Goal: Information Seeking & Learning: Learn about a topic

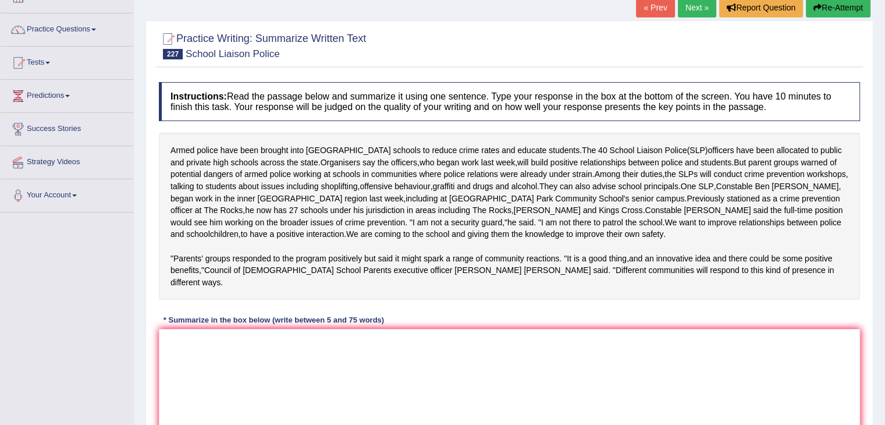
scroll to position [79, 0]
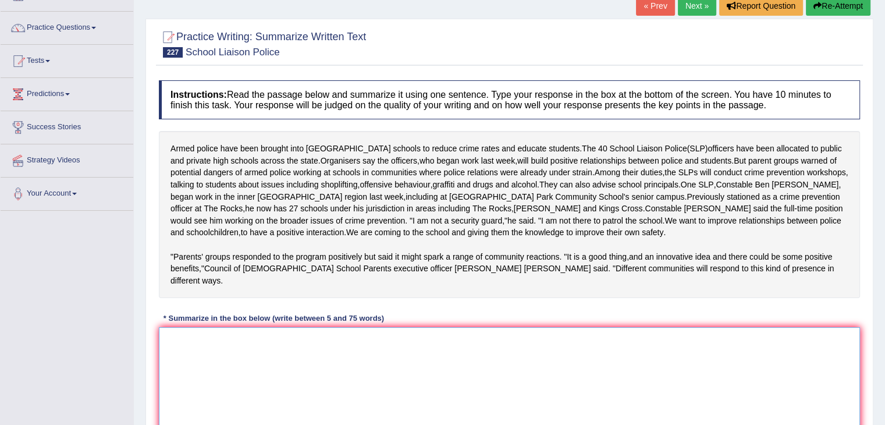
click at [226, 394] on textarea at bounding box center [509, 383] width 701 height 113
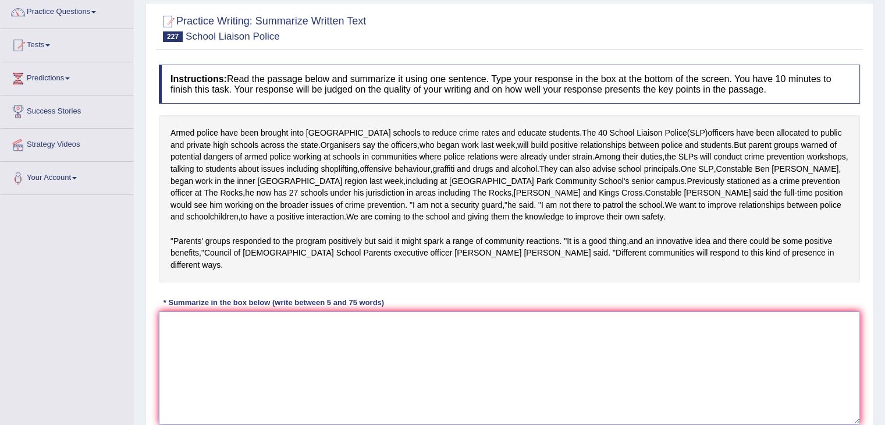
scroll to position [102, 0]
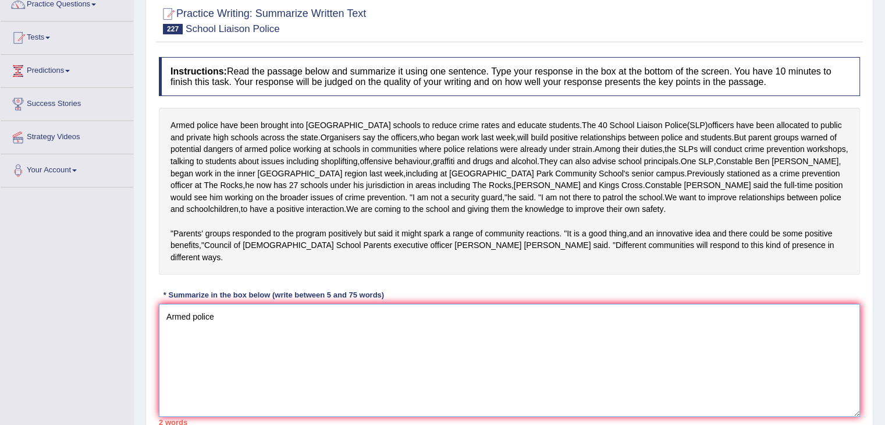
click at [390, 371] on textarea "Armed police" at bounding box center [509, 360] width 701 height 113
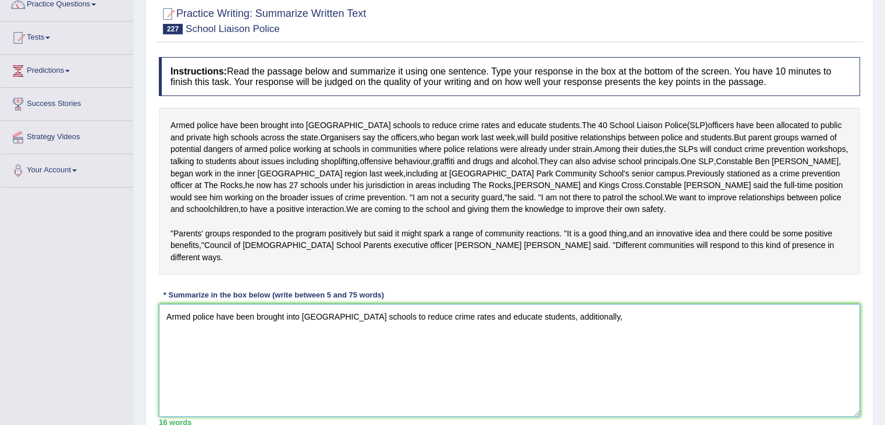
click at [565, 362] on textarea "Armed police have been brought into NSW schools to reduce crime rates and educa…" at bounding box center [509, 360] width 701 height 113
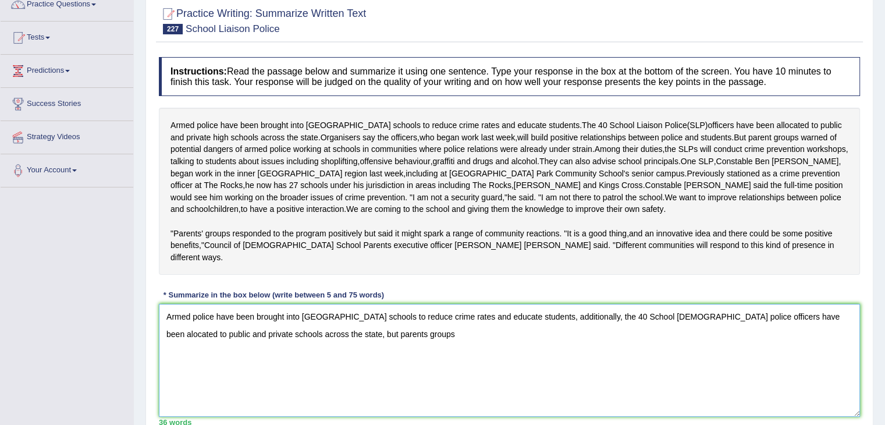
click at [614, 368] on textarea "Armed police have been brought into NSW schools to reduce crime rates and educa…" at bounding box center [509, 360] width 701 height 113
click at [375, 394] on textarea "Armed police have been brought into NSW schools to reduce crime rates and educa…" at bounding box center [509, 360] width 701 height 113
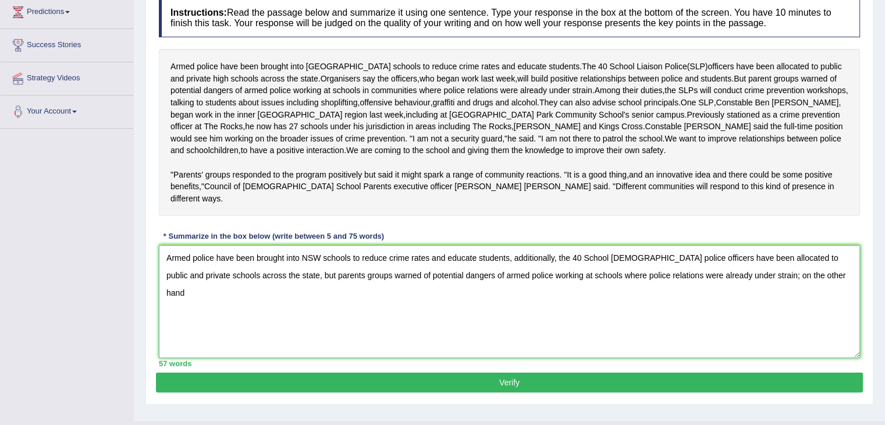
scroll to position [170, 0]
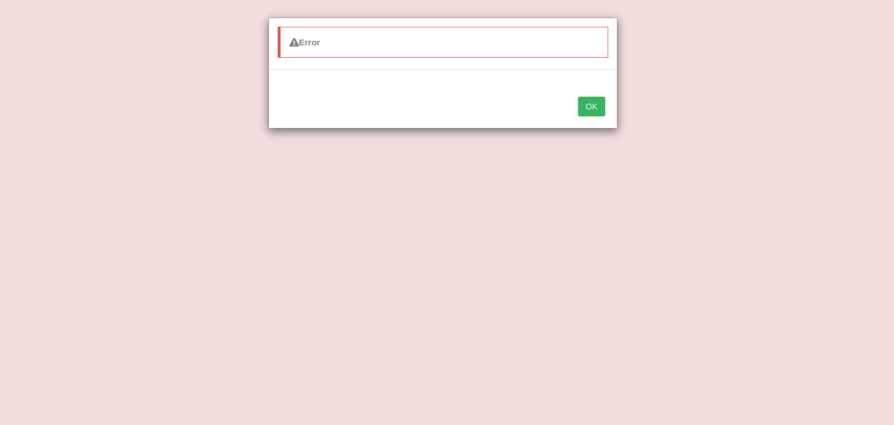
click at [597, 108] on button "OK" at bounding box center [591, 107] width 27 height 20
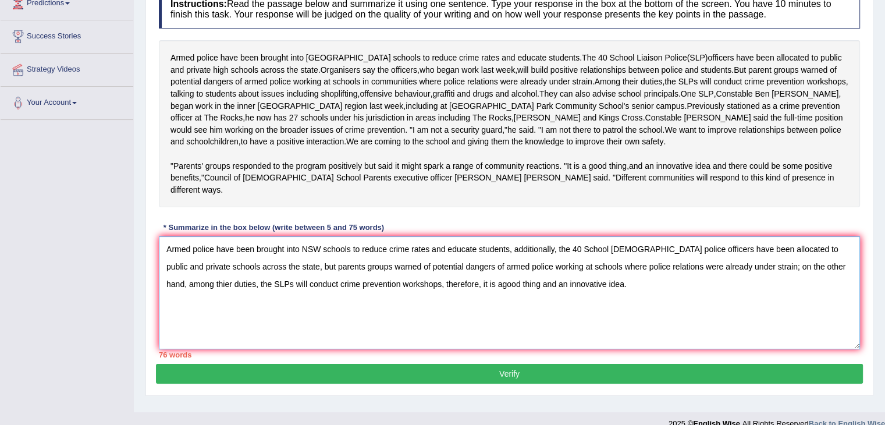
drag, startPoint x: 798, startPoint y: 316, endPoint x: 778, endPoint y: 358, distance: 47.1
click at [778, 349] on textarea "Armed police have been brought into NSW schools to reduce crime rates and educa…" at bounding box center [509, 292] width 701 height 113
click at [799, 316] on textarea "Armed police have been brought into NSW schools to reduce crime rates and educa…" at bounding box center [509, 292] width 701 height 113
click at [810, 298] on textarea "Armed police have been brought into NSW schools to reduce crime rates and educa…" at bounding box center [509, 292] width 701 height 113
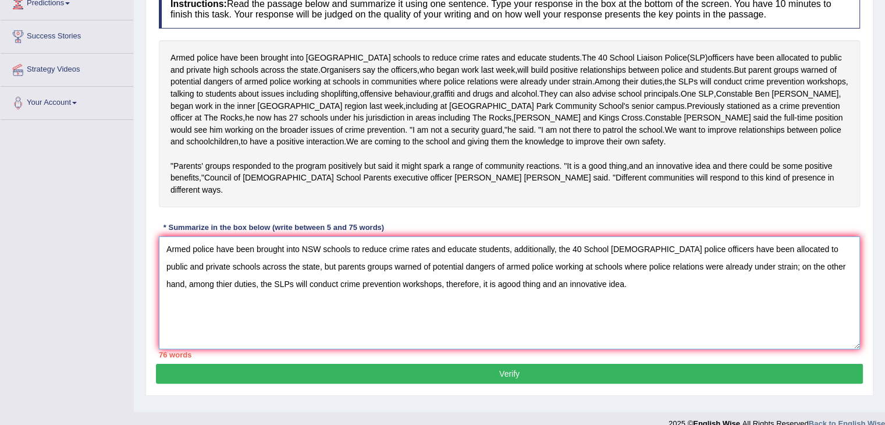
click at [835, 296] on textarea "Armed police have been brought into NSW schools to reduce crime rates and educa…" at bounding box center [509, 292] width 701 height 113
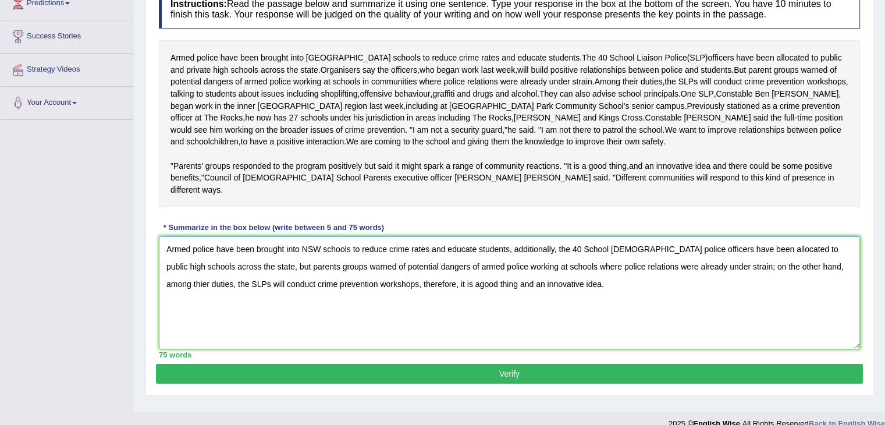
click at [268, 316] on textarea "Armed police have been brought into NSW schools to reduce crime rates and educa…" at bounding box center [509, 292] width 701 height 113
click at [395, 328] on textarea "Armed police have been brought into NSW schools to reduce crime rates and educa…" at bounding box center [509, 292] width 701 height 113
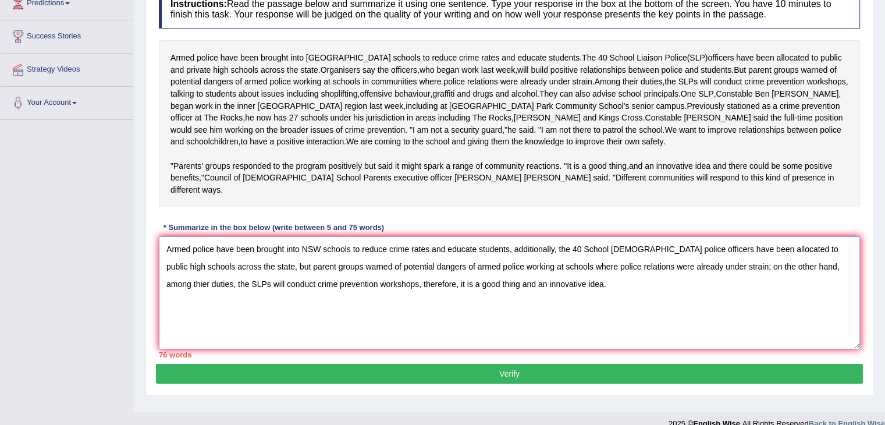
click at [435, 337] on textarea "Armed police have been brought into NSW schools to reduce crime rates and educa…" at bounding box center [509, 292] width 701 height 113
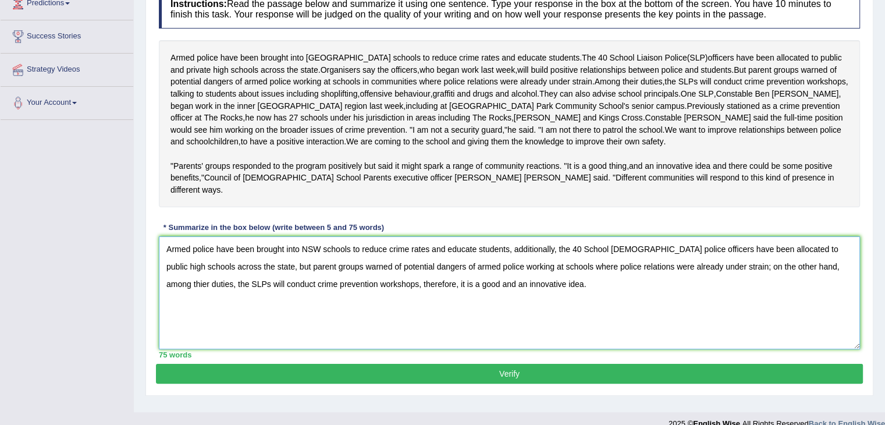
click at [479, 349] on textarea "Armed police have been brought into NSW schools to reduce crime rates and educa…" at bounding box center [509, 292] width 701 height 113
type textarea "Armed police have been brought into NSW schools to reduce crime rates and educa…"
click at [484, 383] on button "Verify" at bounding box center [509, 374] width 707 height 20
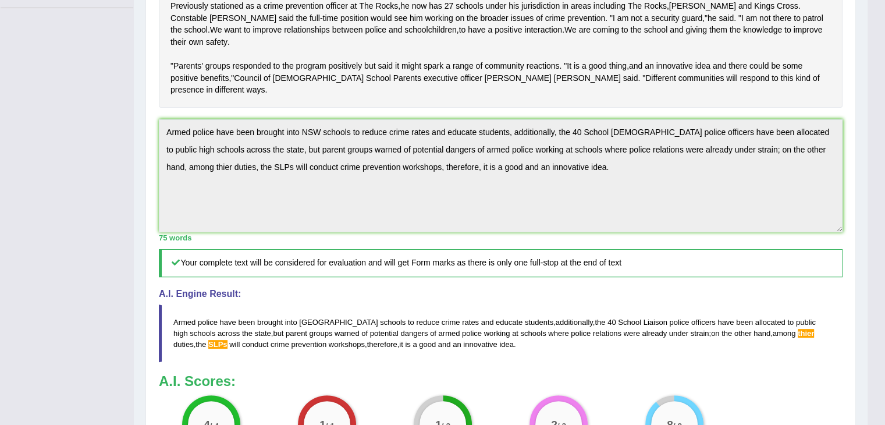
scroll to position [381, 0]
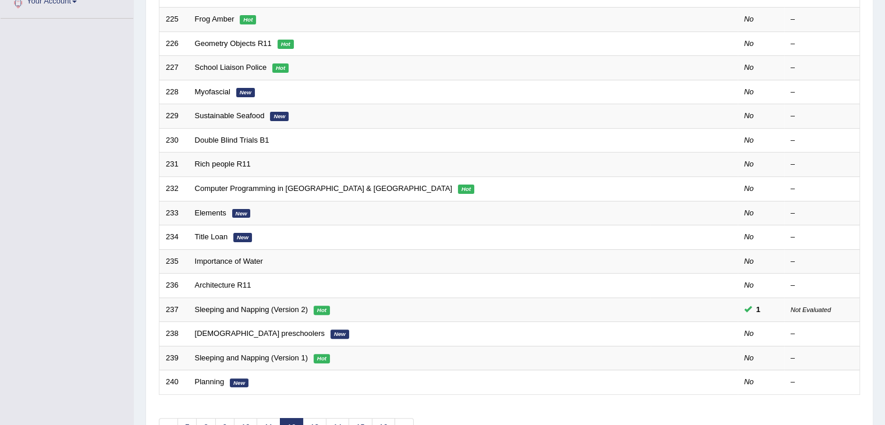
scroll to position [328, 0]
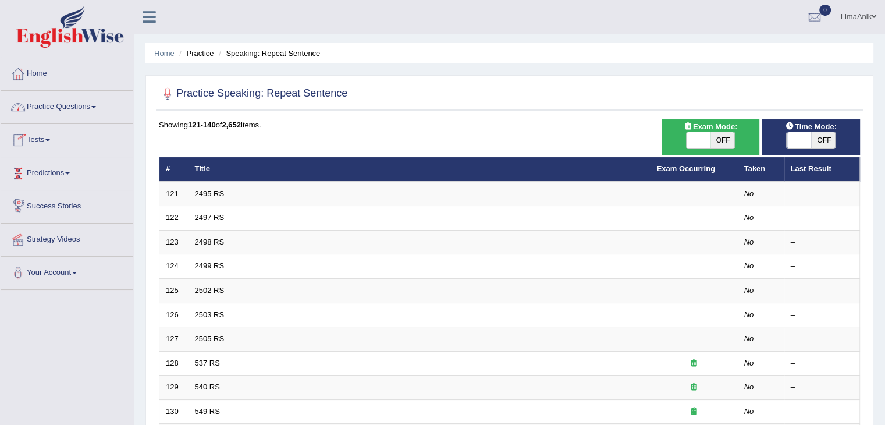
click at [82, 105] on link "Practice Questions" at bounding box center [67, 105] width 133 height 29
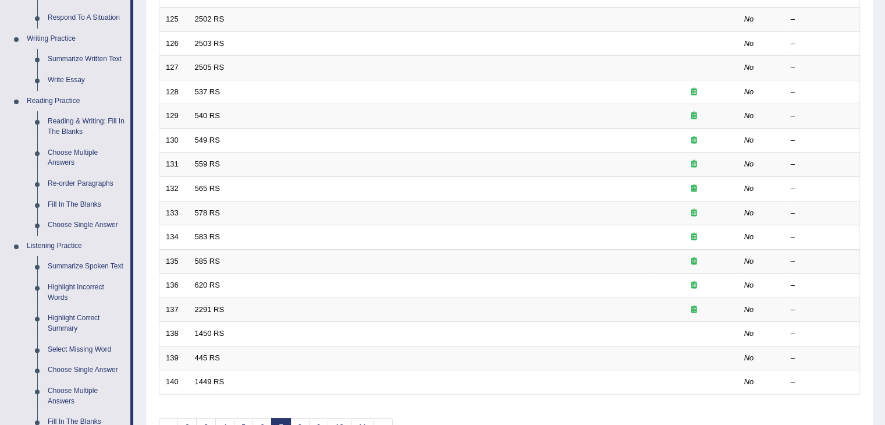
scroll to position [325, 0]
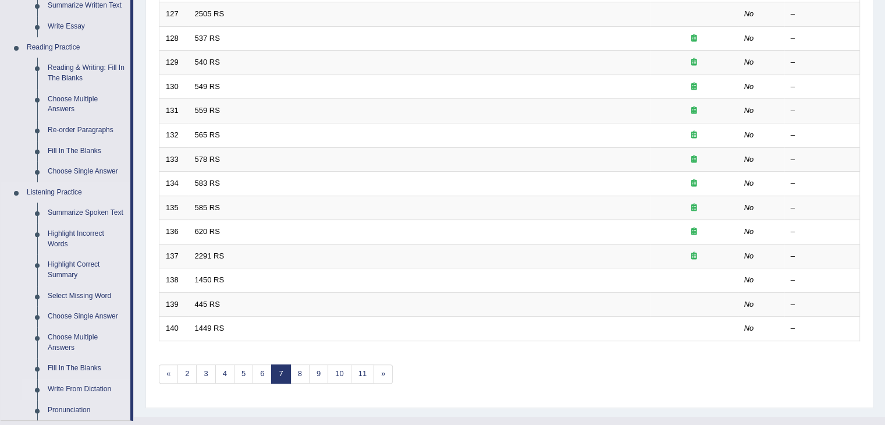
click at [84, 386] on link "Write From Dictation" at bounding box center [86, 389] width 88 height 21
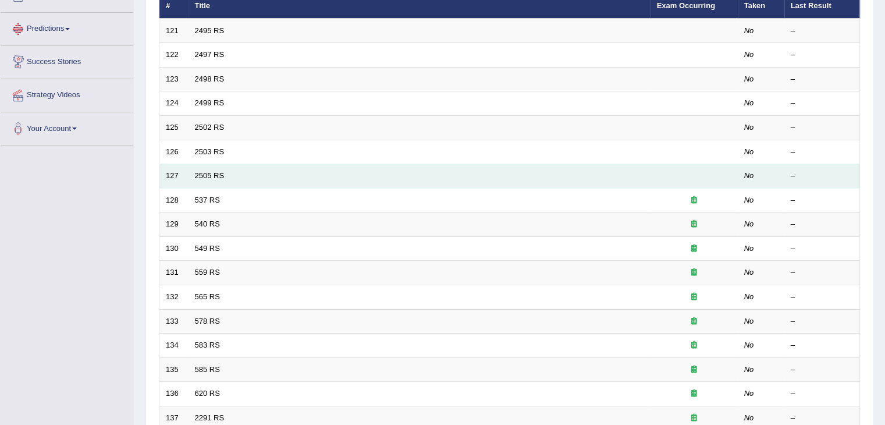
scroll to position [201, 0]
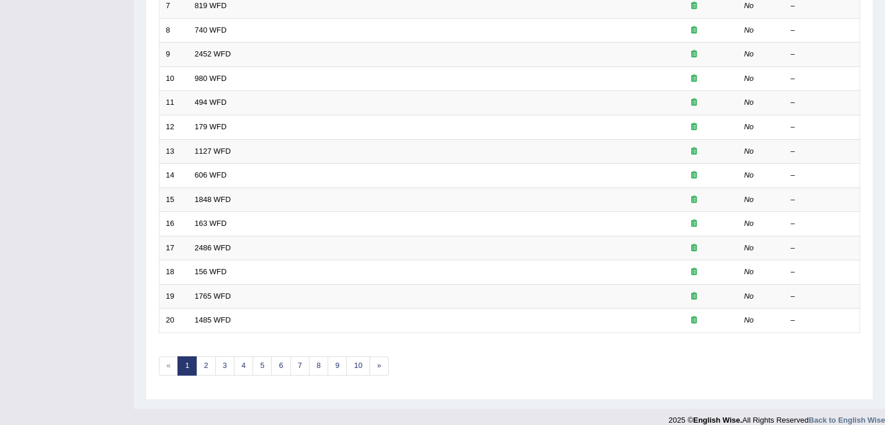
scroll to position [342, 0]
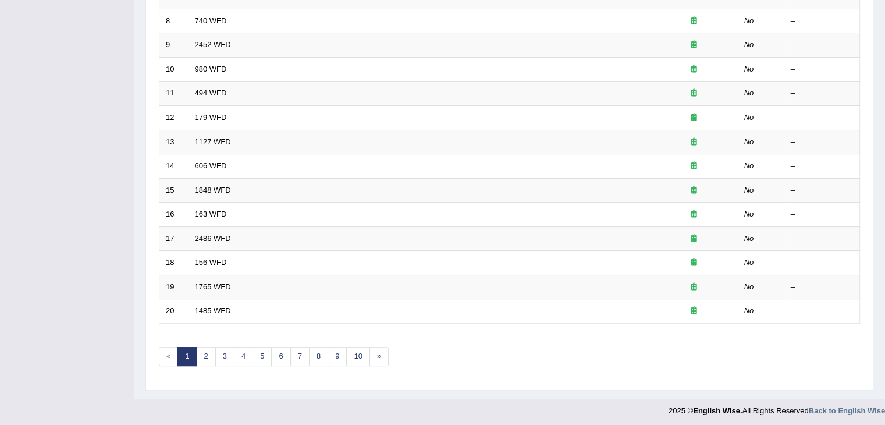
drag, startPoint x: 892, startPoint y: 201, endPoint x: 886, endPoint y: 404, distance: 203.1
click at [357, 357] on link "10" at bounding box center [357, 356] width 23 height 19
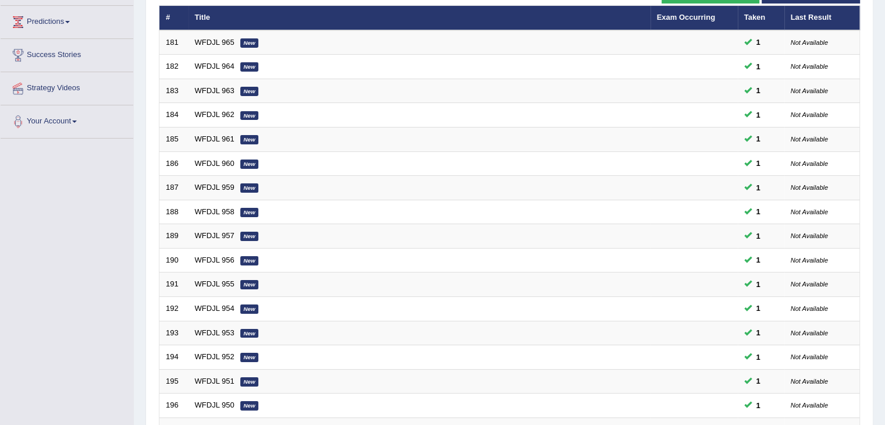
scroll to position [319, 0]
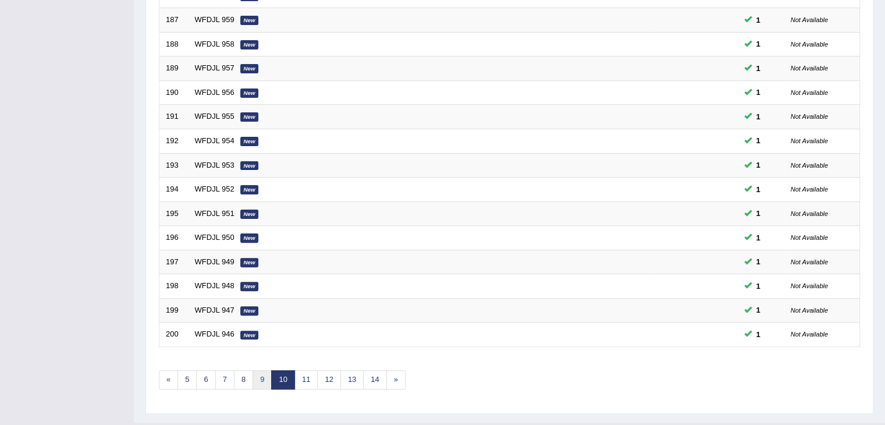
click at [257, 379] on link "9" at bounding box center [261, 379] width 19 height 19
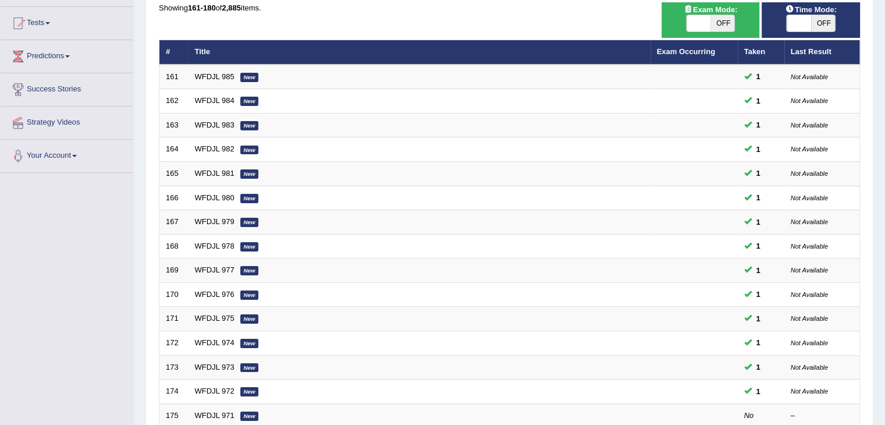
scroll to position [333, 0]
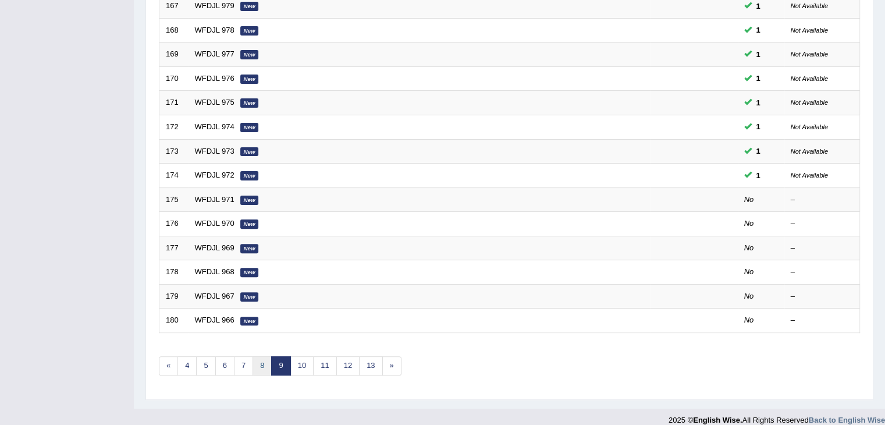
click at [263, 361] on link "8" at bounding box center [261, 365] width 19 height 19
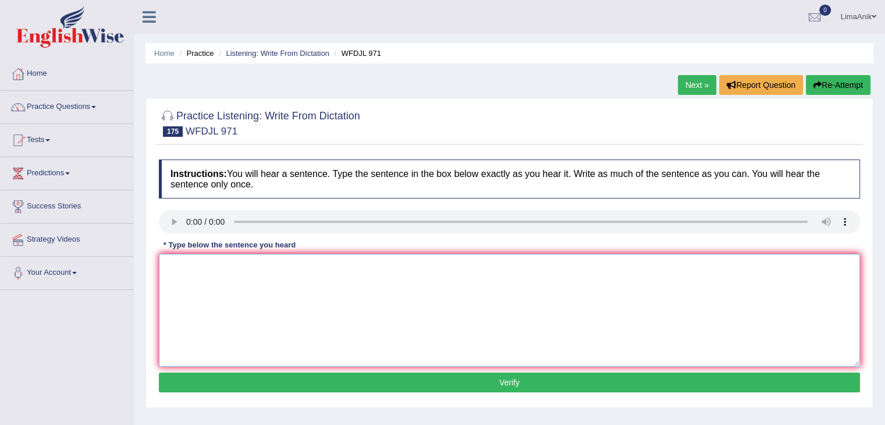
click at [197, 261] on textarea at bounding box center [509, 310] width 701 height 113
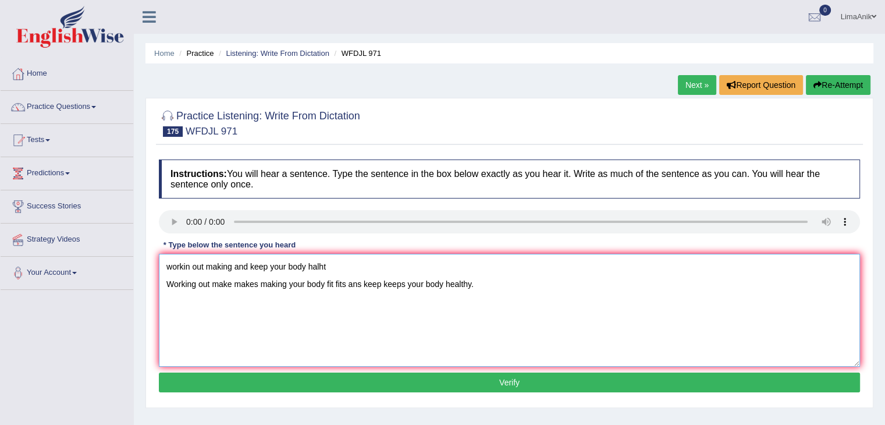
click at [339, 257] on textarea "workin out making and keep your body halht Working out make makes making your b…" at bounding box center [509, 310] width 701 height 113
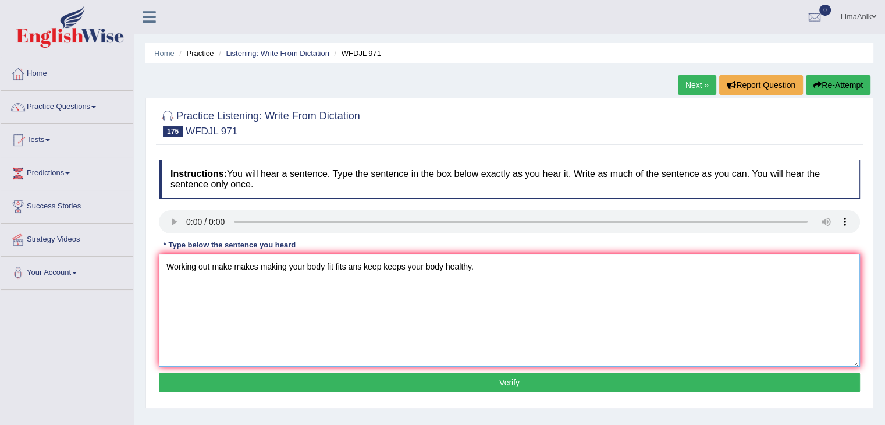
click at [166, 288] on textarea "Working out make makes making your body fit fits ans keep keeps your body healt…" at bounding box center [509, 310] width 701 height 113
click at [360, 275] on textarea "Working out make makes making your body fit fits ans keep keeps your body healt…" at bounding box center [509, 310] width 701 height 113
click at [474, 268] on textarea "Working out make makes making your body fit fits and keep keeps your body healt…" at bounding box center [509, 310] width 701 height 113
type textarea "Working out make makes making your body fit fits and keep keeps your body healt…"
click at [447, 377] on button "Verify" at bounding box center [509, 382] width 701 height 20
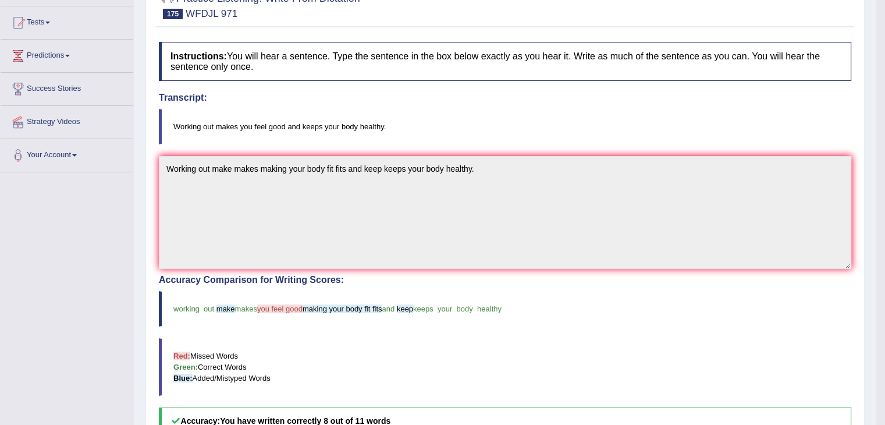
scroll to position [123, 0]
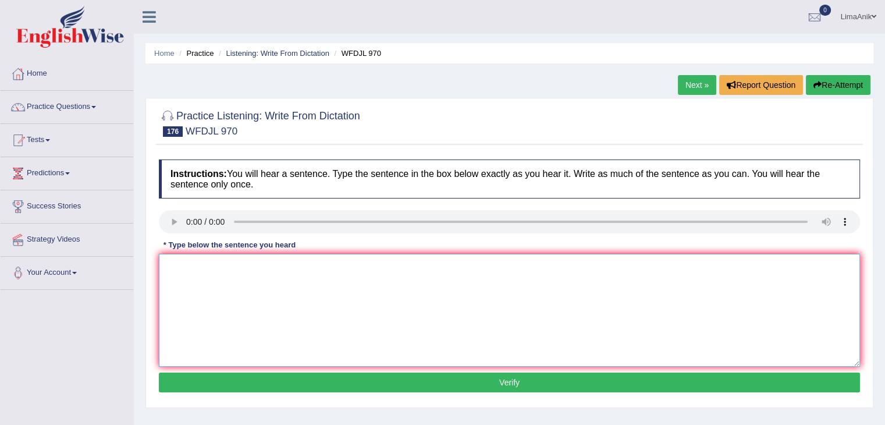
click at [215, 312] on textarea at bounding box center [509, 310] width 701 height 113
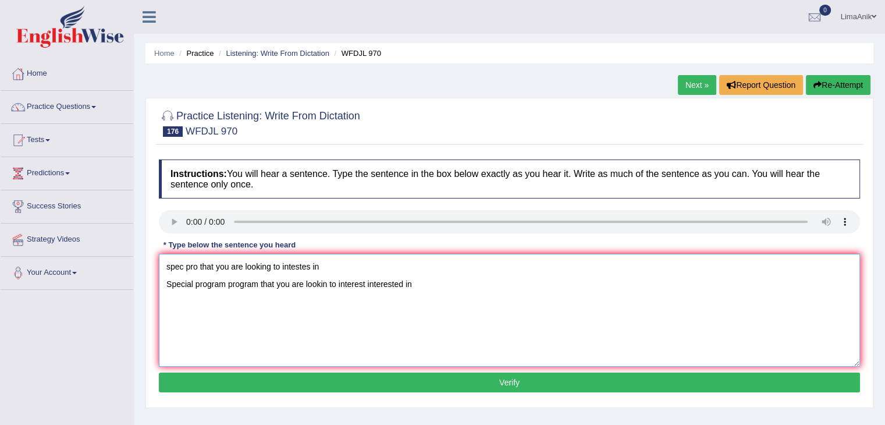
click at [377, 266] on textarea "spec pro that you are looking to intestes in Special program program that you a…" at bounding box center [509, 310] width 701 height 113
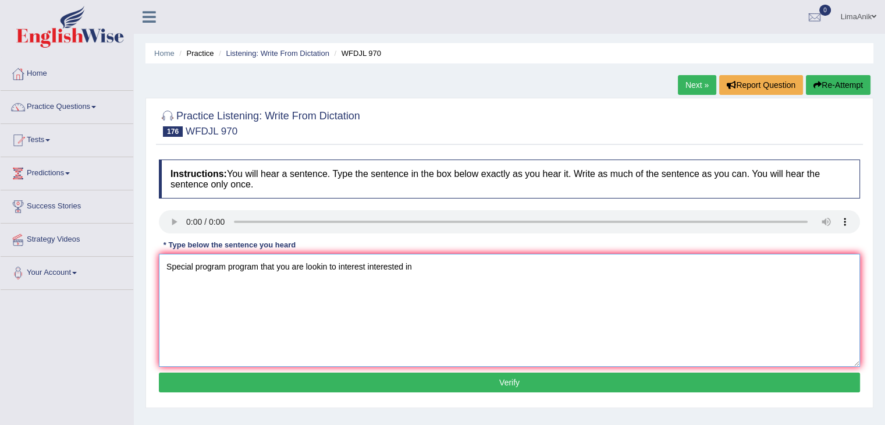
click at [330, 289] on textarea "Special program program that you are lookin to interest interested in" at bounding box center [509, 310] width 701 height 113
click at [332, 272] on textarea "Special program program that you are lookin to interest interested in" at bounding box center [509, 310] width 701 height 113
click at [326, 285] on textarea "Special program program that you are lookin to interest interested in" at bounding box center [509, 310] width 701 height 113
click at [304, 285] on textarea "Special program program that you are looking to interest interested in" at bounding box center [509, 310] width 701 height 113
click at [440, 287] on textarea "Special program program that you are looks looking to interest interested in" at bounding box center [509, 310] width 701 height 113
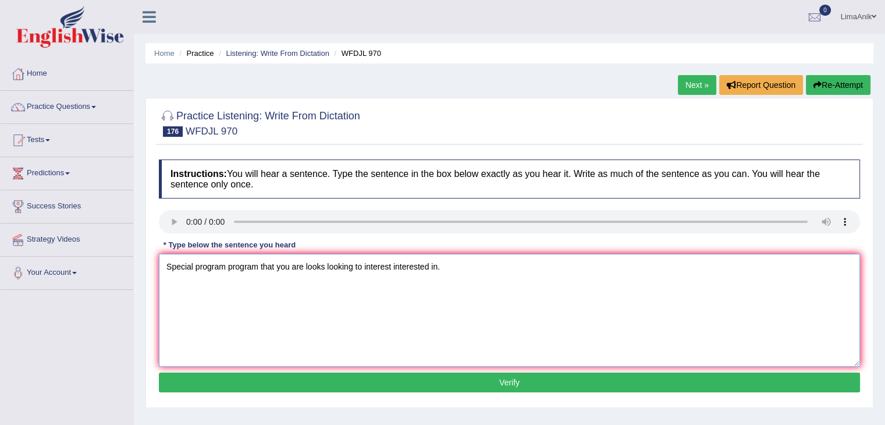
click at [261, 286] on textarea "Special program program that you are looks looking to interest interested in." at bounding box center [509, 310] width 701 height 113
click at [403, 284] on textarea "Special program program programing that you are looks looking to interest inter…" at bounding box center [509, 310] width 701 height 113
click at [398, 284] on textarea "Special program program programing that you are looks looking to for interest i…" at bounding box center [509, 310] width 701 height 113
click at [193, 283] on textarea "Special program program programing that you are looks looking on to for interes…" at bounding box center [509, 310] width 701 height 113
click at [289, 287] on textarea "Special specials program program programing that you are looks looking on to fo…" at bounding box center [509, 310] width 701 height 113
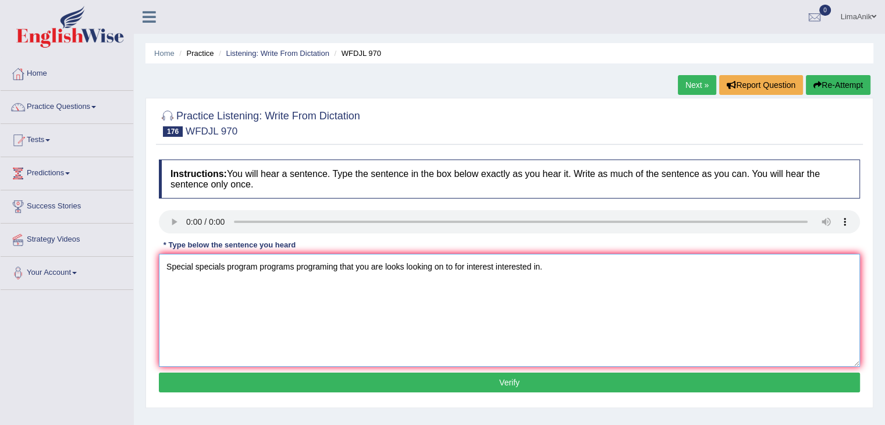
click at [325, 316] on textarea "Special specials program programs programing that you are looks looking on to f…" at bounding box center [509, 310] width 701 height 113
click at [168, 285] on textarea "Special specials program programs programing that you are looks looking on to f…" at bounding box center [509, 310] width 701 height 113
click at [313, 315] on textarea "Special specials program programs programing that you are looks looking on to f…" at bounding box center [509, 310] width 701 height 113
click at [564, 288] on textarea "Special specials program programs programing that you are looks looking on to f…" at bounding box center [509, 310] width 701 height 113
type textarea "Special specials program programs programing that you are looks looking on to f…"
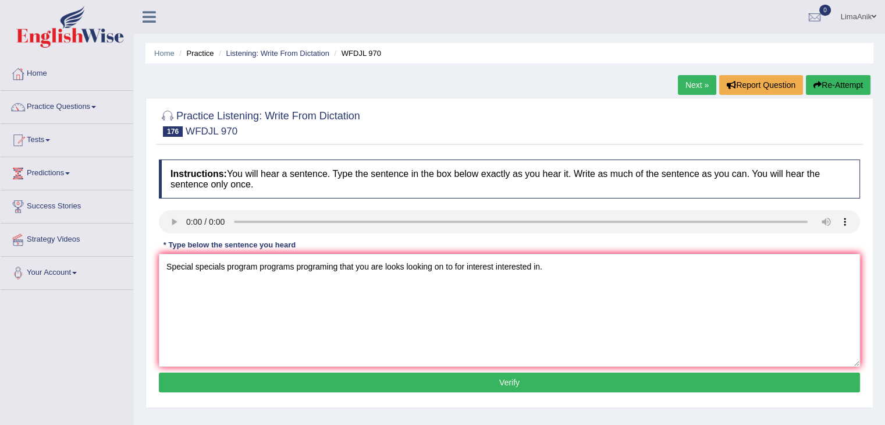
click at [514, 376] on button "Verify" at bounding box center [509, 382] width 701 height 20
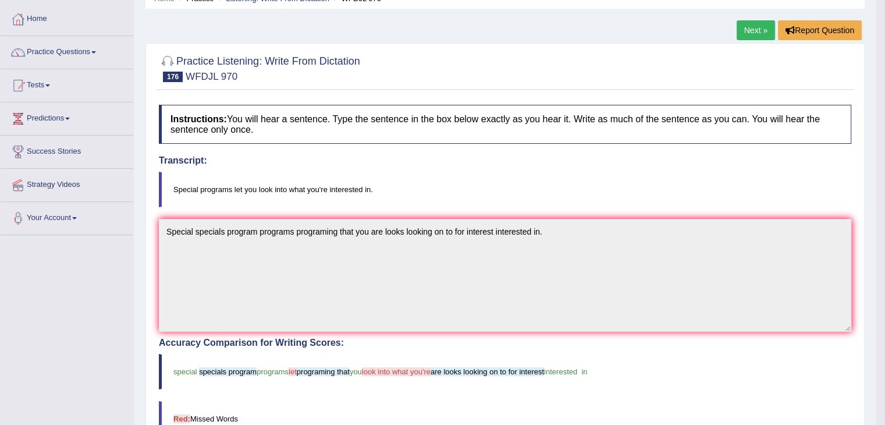
scroll to position [122, 0]
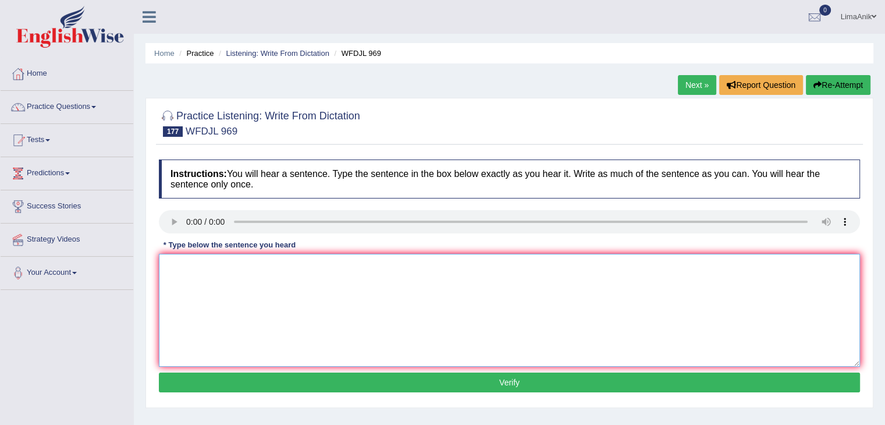
click at [214, 272] on textarea at bounding box center [509, 310] width 701 height 113
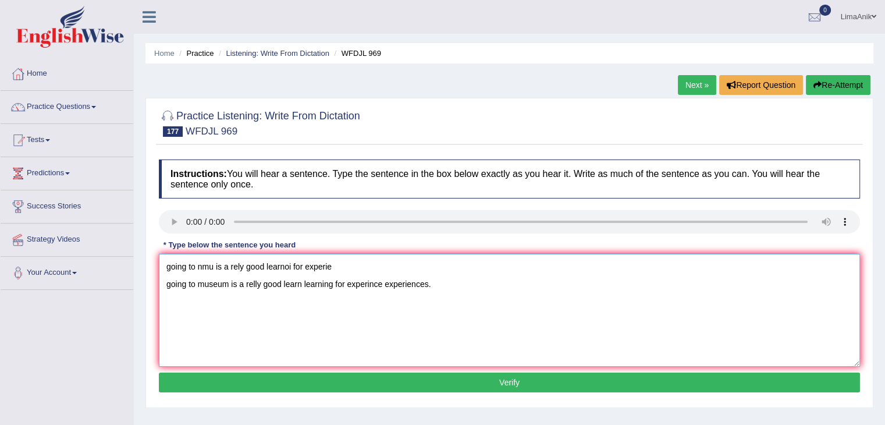
click at [355, 272] on textarea "going to nmu is a rely good learnoi for experie going to museum is a relly good…" at bounding box center [509, 310] width 701 height 113
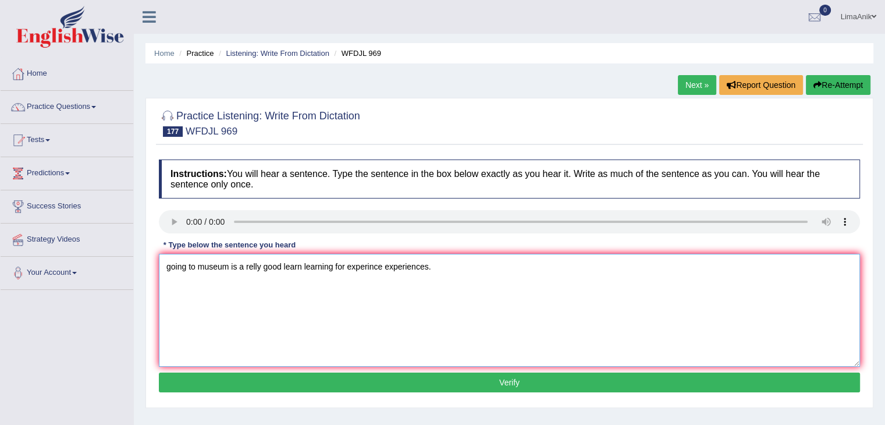
click at [173, 284] on textarea "going to museum is a relly good learn learning for experince experiences." at bounding box center [509, 310] width 701 height 113
click at [171, 284] on textarea "going to museum is a relly good learn learning for experince experiences." at bounding box center [509, 310] width 701 height 113
click at [200, 287] on textarea "Going to museum is a relly good learn learning for experince experiences." at bounding box center [509, 310] width 701 height 113
click at [303, 284] on textarea "Going to the museum is a really good learn learning for experince experiences." at bounding box center [509, 310] width 701 height 113
click at [322, 283] on textarea "Going to the museum is a really good learn learning for experince experiences." at bounding box center [509, 310] width 701 height 113
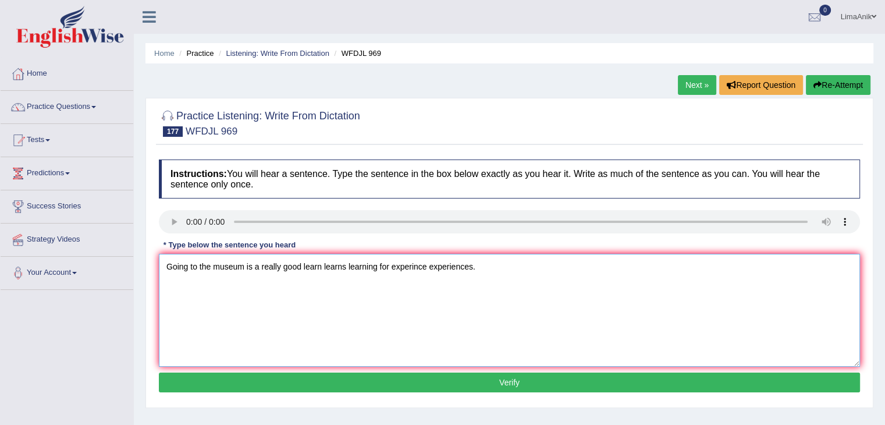
click at [375, 286] on textarea "Going to the museum is a really good learn learns learning for experince experi…" at bounding box center [509, 310] width 701 height 113
click at [404, 308] on textarea "Going to the museum is a really good learn learns learning thing for experince …" at bounding box center [509, 310] width 701 height 113
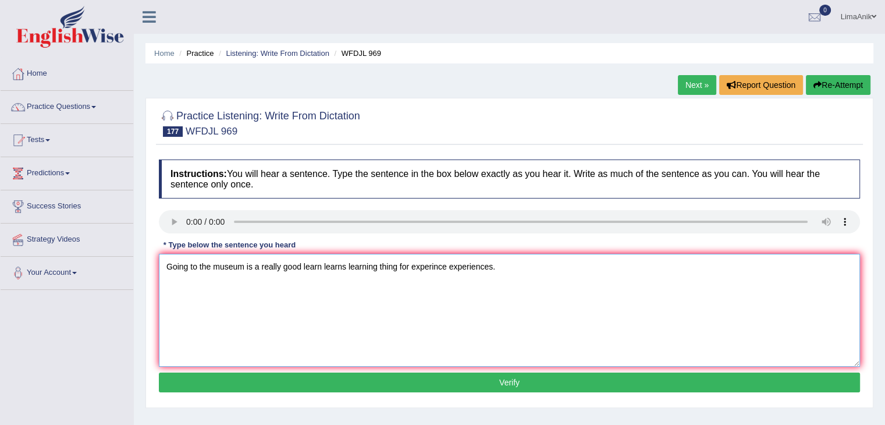
click at [301, 287] on textarea "Going to the museum is a really good learn learns learning thing for experince …" at bounding box center [509, 310] width 701 height 113
click at [429, 284] on textarea "Going to the museum is a really good thing learn learns learning thing for expe…" at bounding box center [509, 310] width 701 height 113
click at [323, 286] on textarea "Going to the museum is a really good thing learn learns learning thing for lear…" at bounding box center [509, 310] width 701 height 113
click at [443, 283] on textarea "Going to the museum is a really good thing things learn learns learning thing f…" at bounding box center [509, 310] width 701 height 113
type textarea "Going to the museum is a really good thing things learn learns learning thing t…"
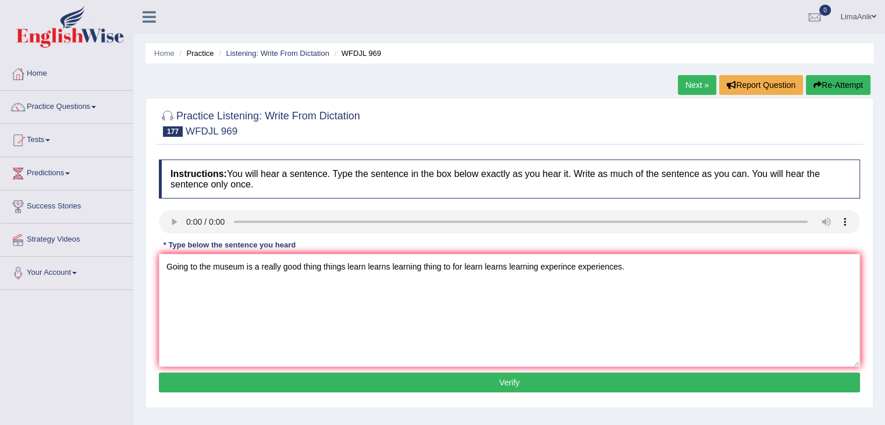
click at [484, 383] on button "Verify" at bounding box center [509, 382] width 701 height 20
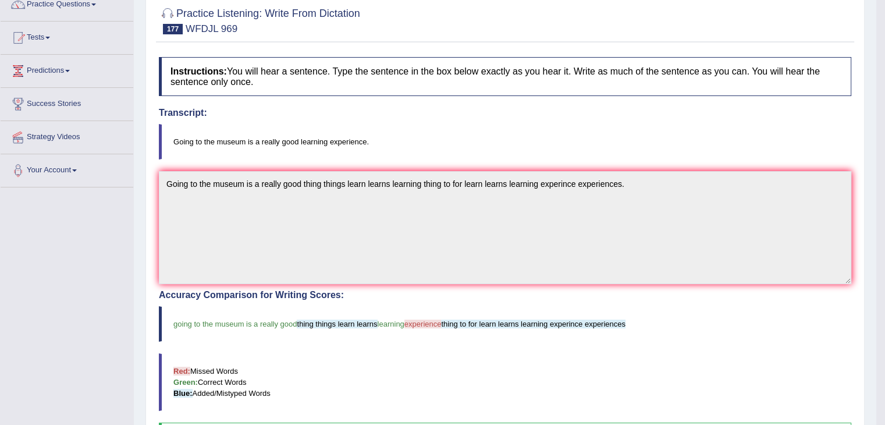
scroll to position [137, 0]
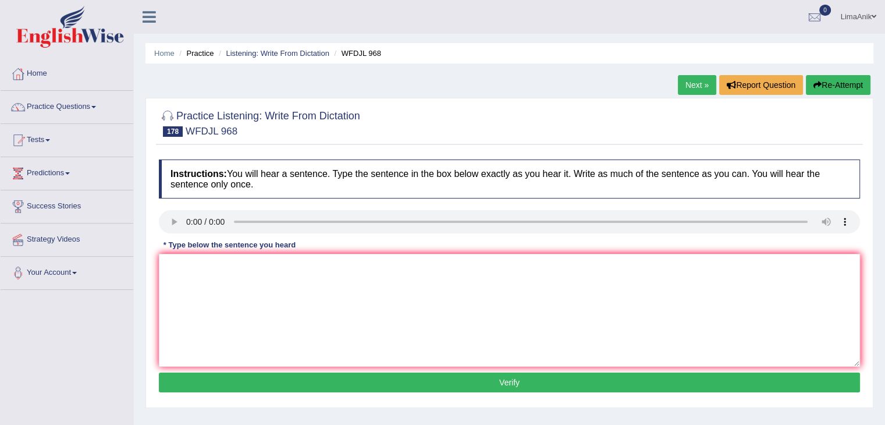
click at [179, 308] on div "Instructions: You will hear a sentence. Type the sentence in the box below exac…" at bounding box center [509, 278] width 707 height 248
click at [179, 308] on textarea at bounding box center [509, 310] width 701 height 113
click at [180, 272] on textarea at bounding box center [509, 310] width 701 height 113
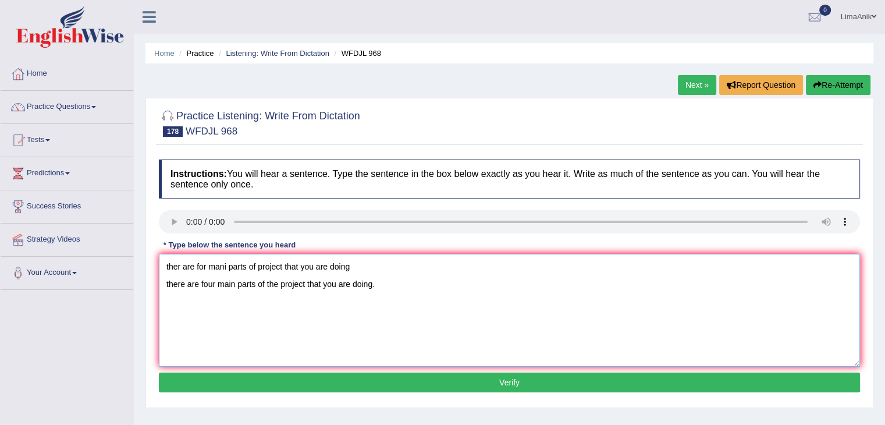
click at [369, 274] on textarea "ther are for mani parts of project that you are doing there are four main parts…" at bounding box center [509, 310] width 701 height 113
click at [168, 287] on textarea "there are four main parts of the project that you are doing." at bounding box center [509, 310] width 701 height 113
click at [240, 287] on textarea "There are four main parts of the project that you are doing." at bounding box center [509, 310] width 701 height 113
click at [283, 285] on textarea "There are four main part parts of the project that you are doing." at bounding box center [509, 310] width 701 height 113
click at [351, 314] on textarea "There are four main part parts of in the project that you are doing." at bounding box center [509, 310] width 701 height 113
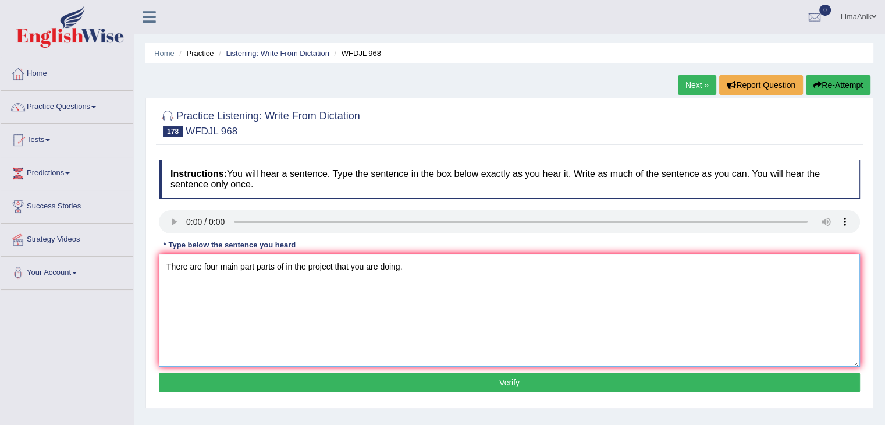
type textarea "There are four main part parts of in the project that you are doing."
click at [427, 374] on button "Verify" at bounding box center [509, 382] width 701 height 20
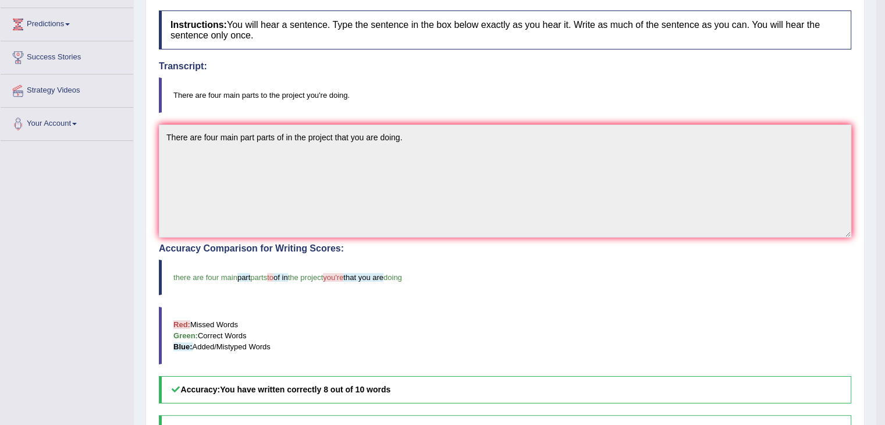
scroll to position [152, 0]
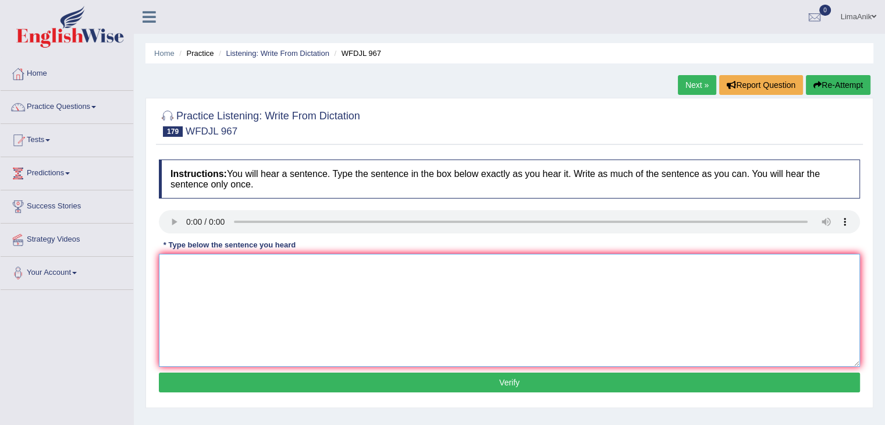
click at [190, 289] on textarea at bounding box center [509, 310] width 701 height 113
click at [168, 288] on textarea "use logi to deelp why peopl do this things" at bounding box center [509, 310] width 701 height 113
click at [339, 265] on textarea "use logi to deelp why peopl do this things" at bounding box center [509, 310] width 701 height 113
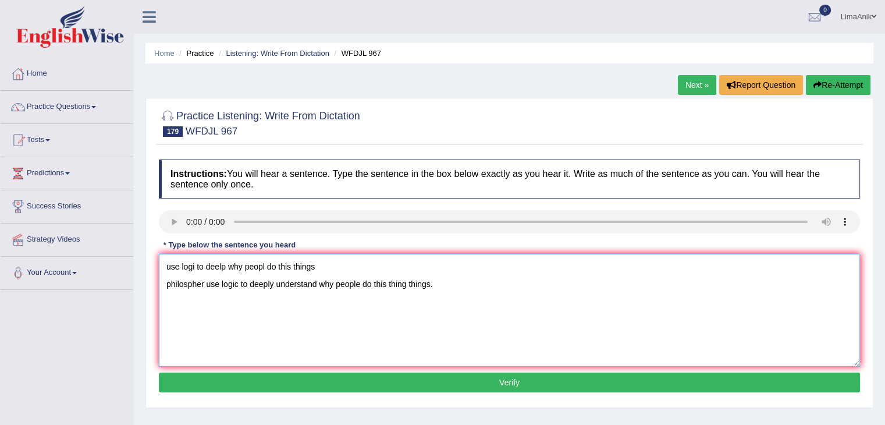
click at [347, 264] on textarea "use logi to deelp why peopl do this things philospher use logic to deeply under…" at bounding box center [509, 310] width 701 height 113
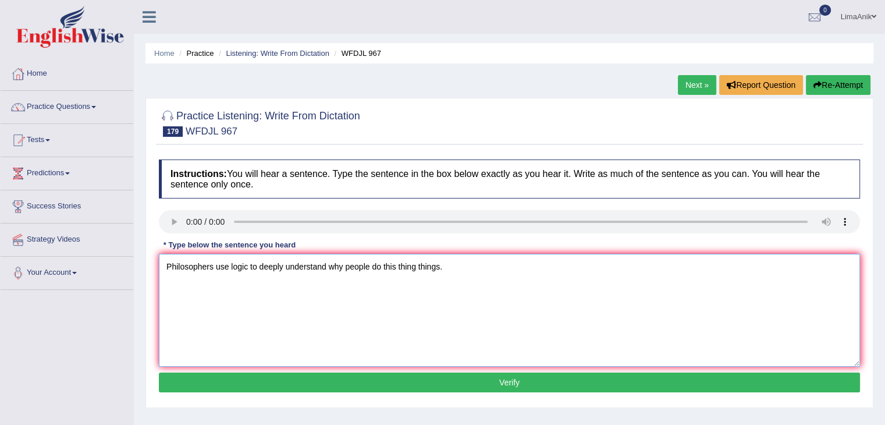
click at [397, 285] on textarea "Philosophers use logic to deeply understand why people do this thing things." at bounding box center [509, 310] width 701 height 113
click at [214, 287] on textarea "Philosophers use logic to deeply understand why people do this these thing thin…" at bounding box center [509, 310] width 701 height 113
click at [165, 288] on textarea "Philosopher philosophers use logic to deeply understand why people do this thes…" at bounding box center [509, 310] width 701 height 113
click at [429, 273] on textarea "Philosopher philosophers use logic to deeply understand why people do this thes…" at bounding box center [509, 310] width 701 height 113
click at [417, 268] on textarea "Philosopher philosophers use logic to deeply understand why people do doing thi…" at bounding box center [509, 310] width 701 height 113
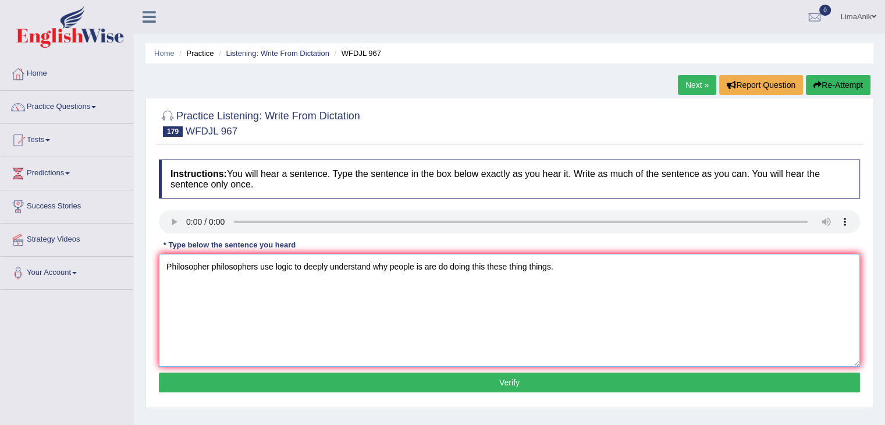
type textarea "Philosopher philosophers use logic to deeply understand why people is are do do…"
click at [495, 378] on button "Verify" at bounding box center [509, 382] width 701 height 20
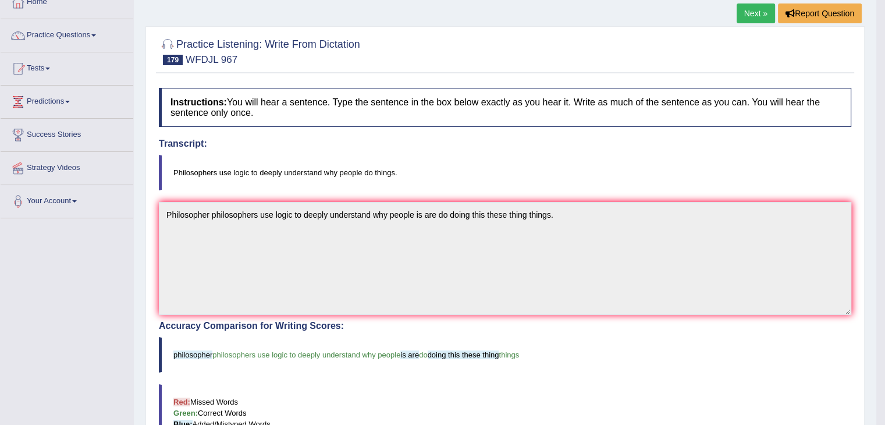
scroll to position [124, 0]
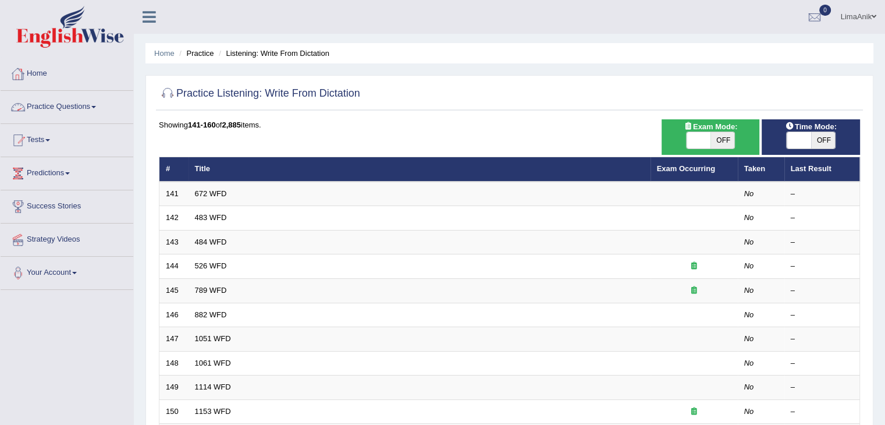
click at [59, 103] on link "Practice Questions" at bounding box center [67, 105] width 133 height 29
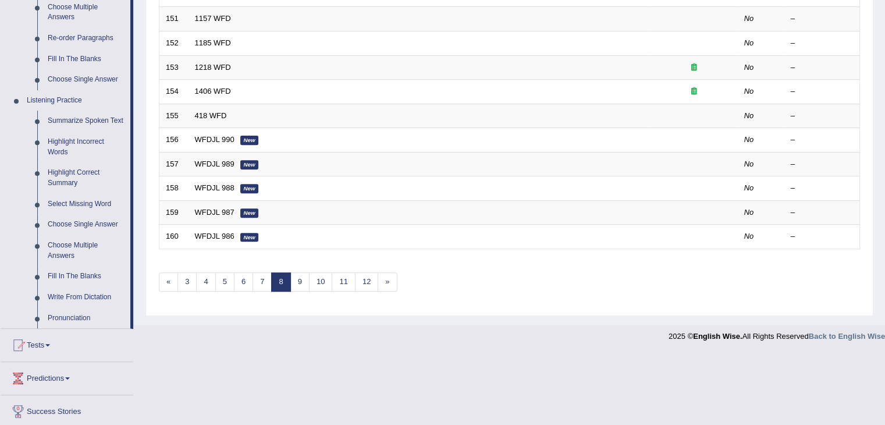
scroll to position [417, 0]
click at [87, 116] on link "Summarize Spoken Text" at bounding box center [86, 120] width 88 height 21
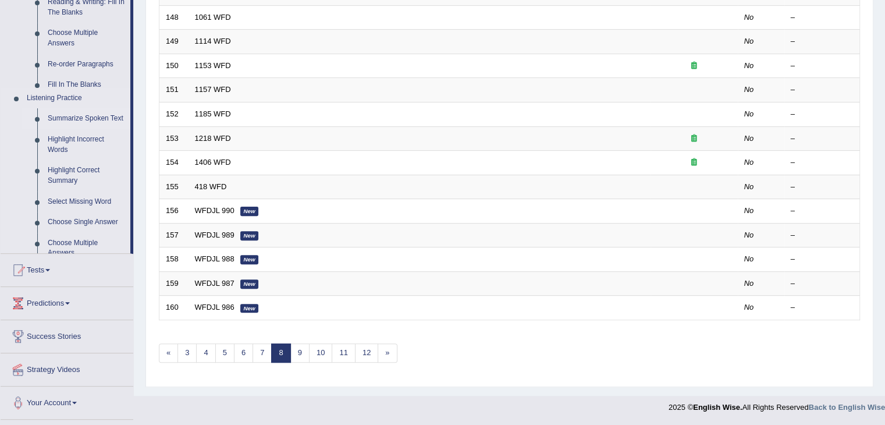
scroll to position [342, 0]
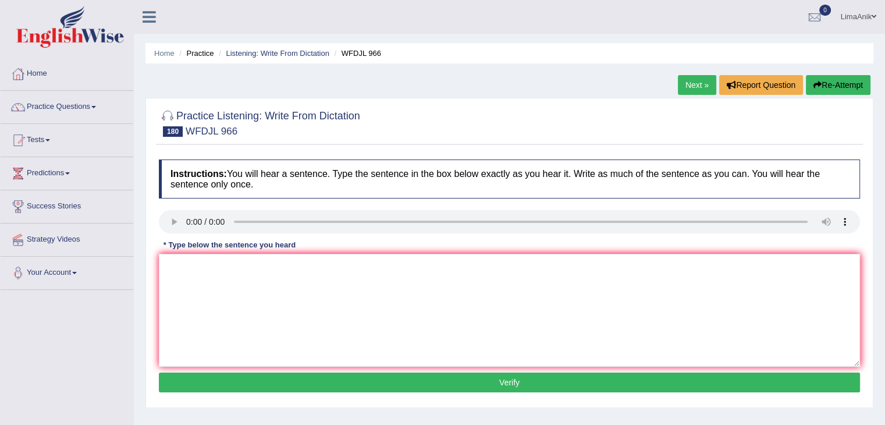
click at [182, 284] on div "Instructions: You will hear a sentence. Type the sentence in the box below exac…" at bounding box center [509, 278] width 707 height 248
click at [182, 284] on textarea at bounding box center [509, 310] width 701 height 113
click at [188, 288] on textarea at bounding box center [509, 310] width 701 height 113
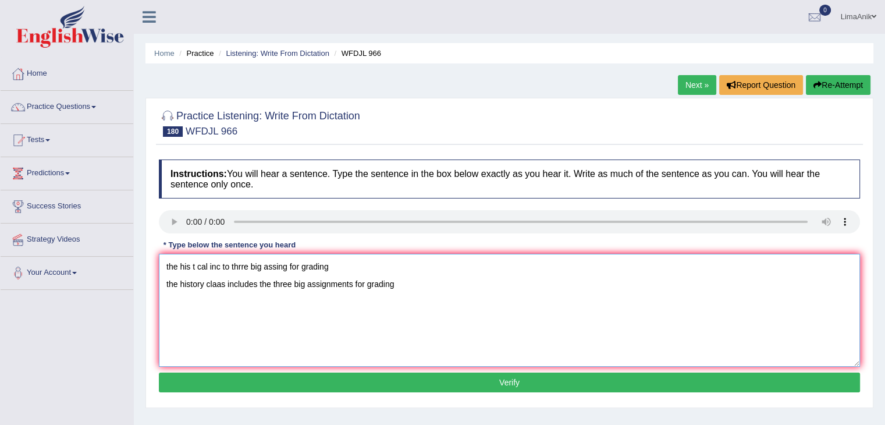
click at [358, 271] on textarea "the his t cal inc to thrre big assing for grading the history claas includes th…" at bounding box center [509, 310] width 701 height 113
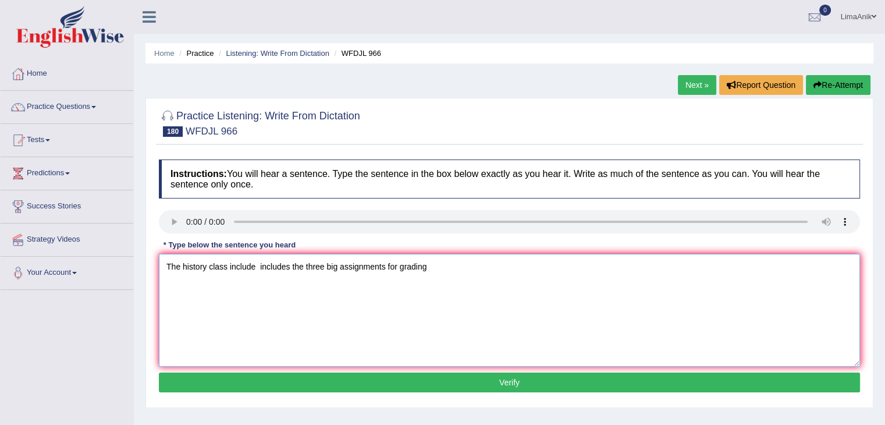
click at [301, 283] on textarea "The history class include includes the three big assignments for grading" at bounding box center [509, 310] width 701 height 113
click at [486, 275] on textarea "The history class include includes the three big assignments for grading" at bounding box center [509, 310] width 701 height 113
click at [293, 282] on textarea "The history class include includes the three big assignments for grading." at bounding box center [509, 310] width 701 height 113
click at [339, 284] on textarea "The history class include includes with the three big assignments for grading." at bounding box center [509, 310] width 701 height 113
click at [376, 282] on textarea "The history class include includes with the three main big assignments for grad…" at bounding box center [509, 310] width 701 height 113
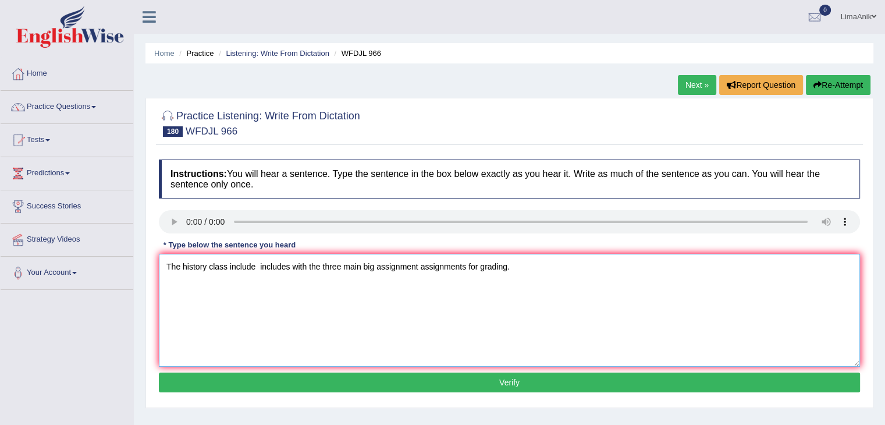
click at [166, 283] on textarea "The history class include includes with the three main big assignment assignmen…" at bounding box center [509, 310] width 701 height 113
click at [309, 268] on textarea "The history class include includes with the three main big assignment assignmen…" at bounding box center [509, 310] width 701 height 113
click at [361, 265] on textarea "The history class include includes with the three main big assignment assignmen…" at bounding box center [509, 310] width 701 height 113
type textarea "The history class include includes with the three main mains big assignment ass…"
click at [383, 371] on div "Instructions: You will hear a sentence. Type the sentence in the box below exac…" at bounding box center [509, 278] width 707 height 248
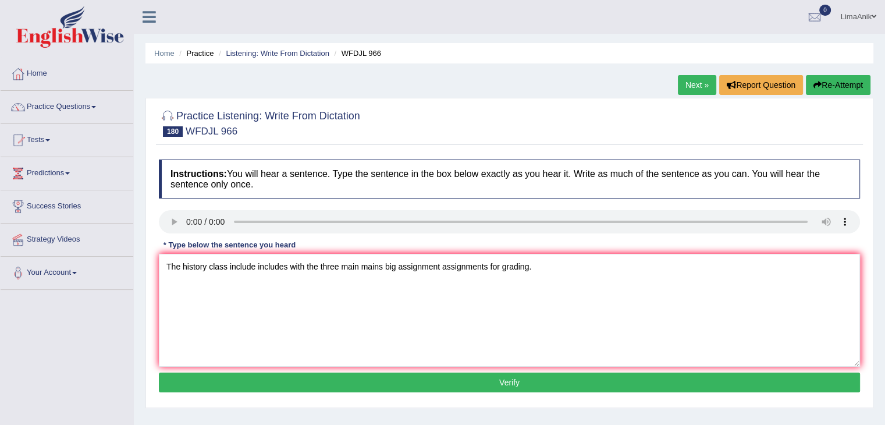
click at [386, 375] on button "Verify" at bounding box center [509, 382] width 701 height 20
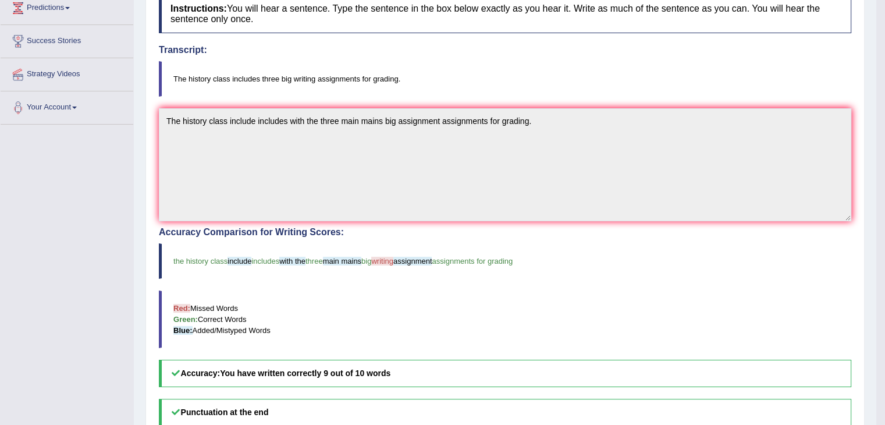
scroll to position [171, 0]
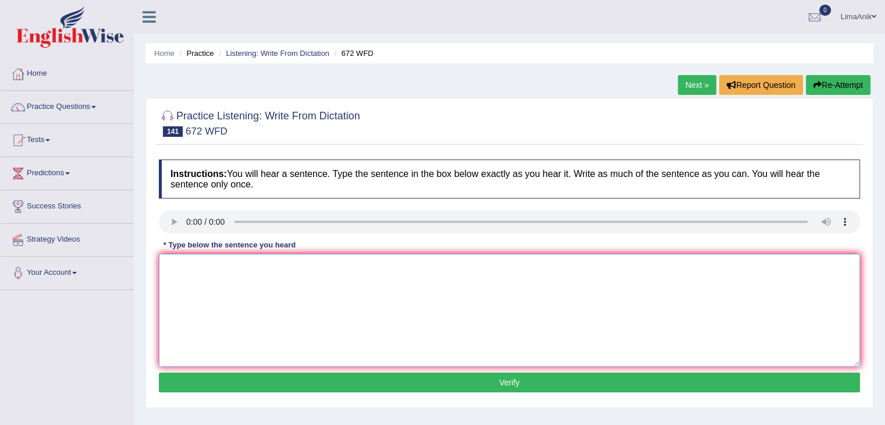
click at [178, 270] on textarea at bounding box center [509, 310] width 701 height 113
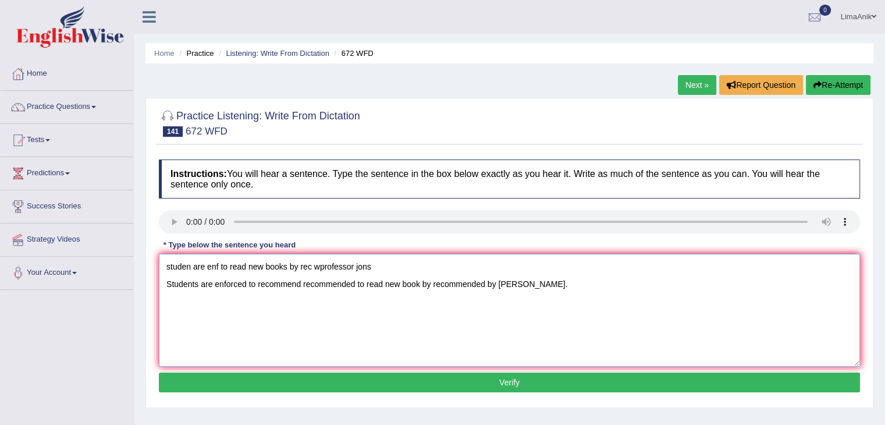
click at [396, 266] on textarea "studen are enf to read new books by rec wprofessor jons Students are enforced t…" at bounding box center [509, 310] width 701 height 113
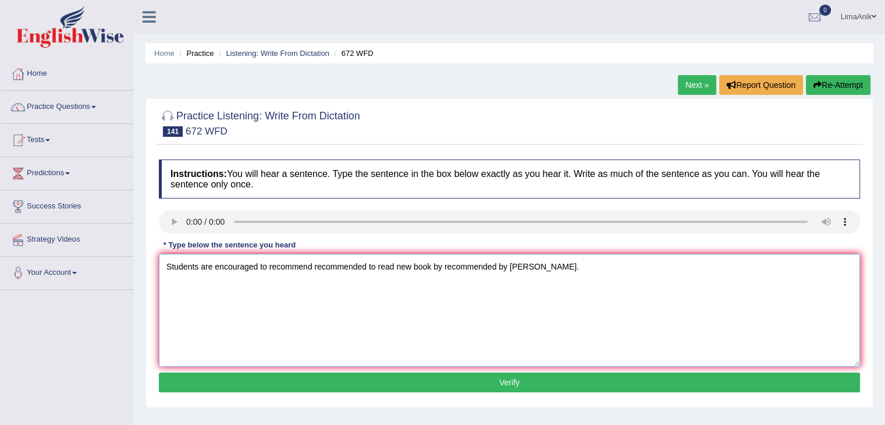
click at [212, 285] on textarea "Students are encouraged to recommend recommended to read new book by recommende…" at bounding box center [509, 310] width 701 height 113
click at [481, 286] on textarea "Students are encourage encourages encouraged to recommend recommended to read n…" at bounding box center [509, 310] width 701 height 113
click at [517, 287] on textarea "Students are encourage encourages encouraged to recommend recommended to read n…" at bounding box center [509, 310] width 701 height 113
click at [547, 285] on textarea "Students are encourage encourages encouraged to recommend recommended to read n…" at bounding box center [509, 310] width 701 height 113
click at [686, 291] on textarea "Students are encourage encourages encouraged to recommend recommended to read n…" at bounding box center [509, 310] width 701 height 113
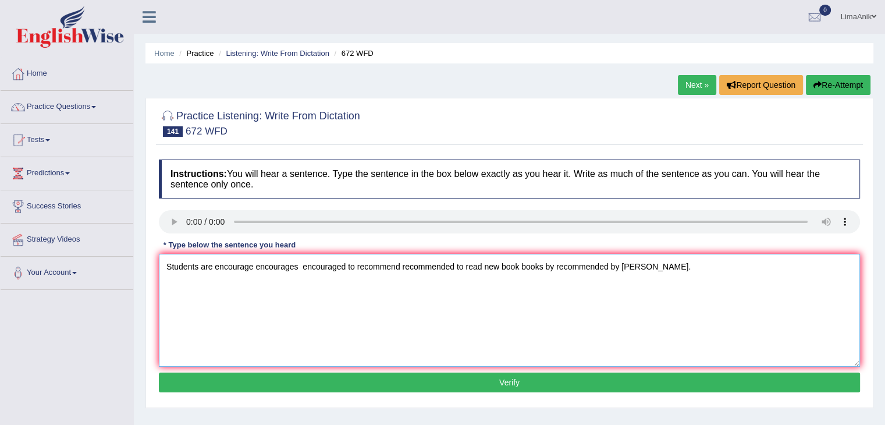
click at [482, 287] on textarea "Students are encourage encourages encouraged to recommend recommended to read n…" at bounding box center [509, 310] width 701 height 113
type textarea "Students are encourage encourages encouraged to recommend recommended to read a…"
click at [482, 376] on button "Verify" at bounding box center [509, 382] width 701 height 20
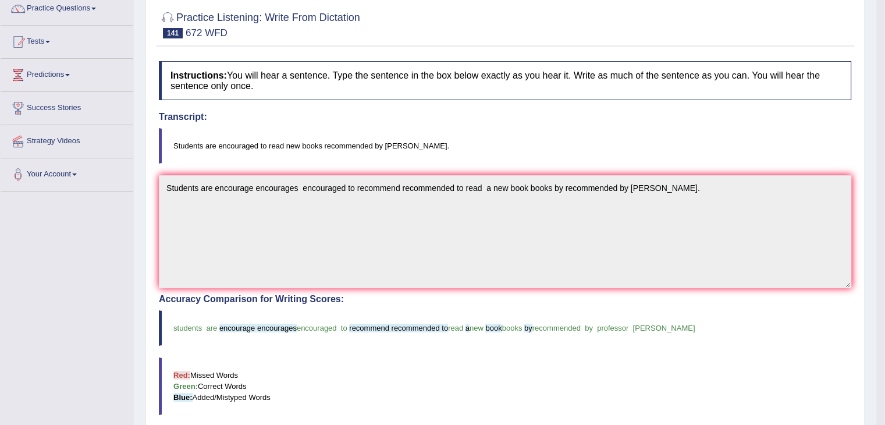
scroll to position [207, 0]
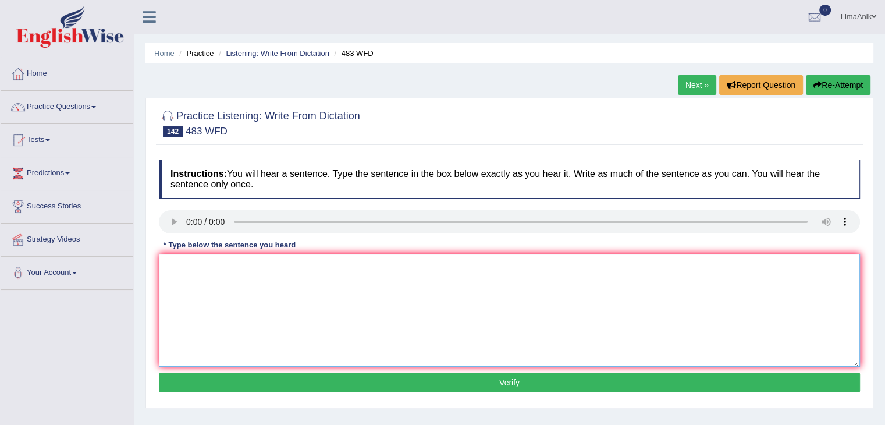
click at [191, 270] on textarea at bounding box center [509, 310] width 701 height 113
click at [195, 279] on div "Instructions: You will hear a sentence. Type the sentence in the box below exac…" at bounding box center [509, 278] width 707 height 248
click at [195, 279] on textarea at bounding box center [509, 310] width 701 height 113
click at [186, 269] on textarea at bounding box center [509, 310] width 701 height 113
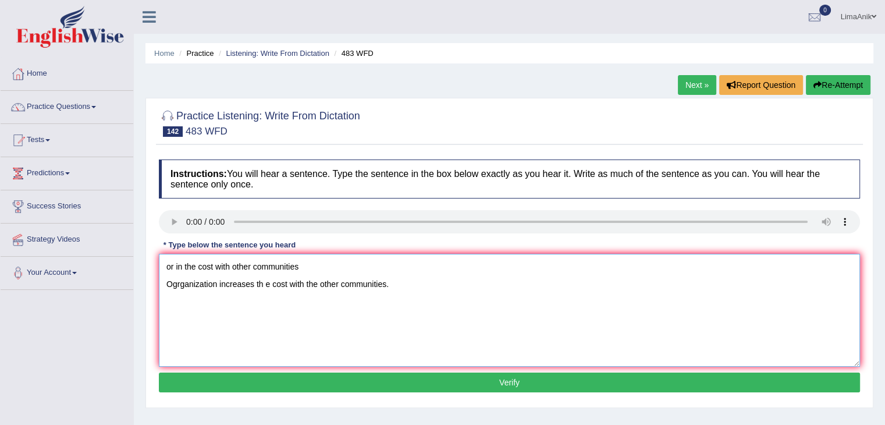
click at [310, 271] on textarea "or in the cost with other communities Ogrganization increases th e cost with th…" at bounding box center [509, 310] width 701 height 113
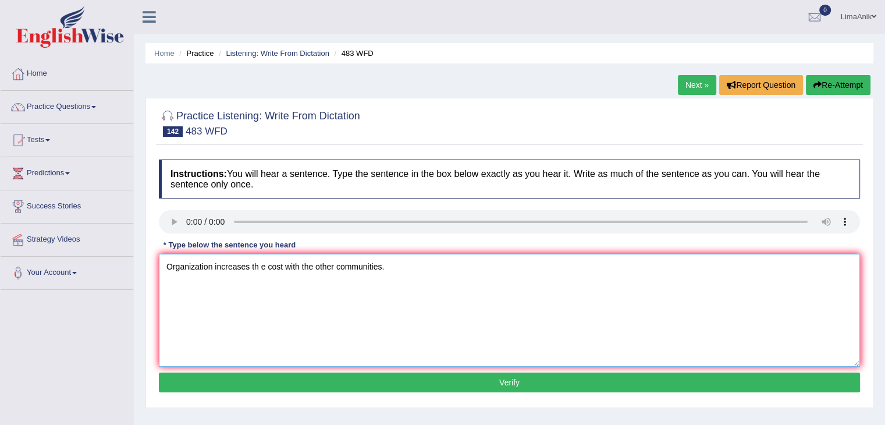
click at [260, 287] on textarea "Organization increases th e cost with the other communities." at bounding box center [509, 310] width 701 height 113
click at [282, 289] on textarea "Organization increases the cost with the other communities." at bounding box center [509, 310] width 701 height 113
click at [214, 284] on textarea "Organization increases the cost of with the other communities." at bounding box center [509, 310] width 701 height 113
click at [211, 287] on textarea "Organization increase increases the cost of with the other communities." at bounding box center [509, 310] width 701 height 113
click at [407, 285] on textarea "Organization organizations increase increases the cost of with the other commun…" at bounding box center [509, 310] width 701 height 113
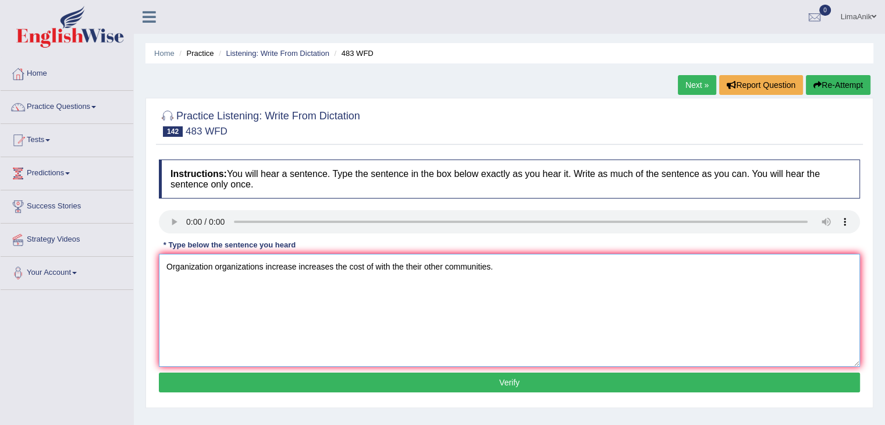
click at [375, 283] on textarea "Organization organizations increase increases the cost of with the their other …" at bounding box center [509, 310] width 701 height 113
click at [568, 283] on textarea "Organization organizations increase increases the cost of on with the their oth…" at bounding box center [509, 310] width 701 height 113
click at [377, 284] on textarea "Organization organizations increase increases the cost of on with the their oth…" at bounding box center [509, 310] width 701 height 113
type textarea "Organization organizations increase increases the cost of on with the their oth…"
click at [436, 381] on button "Verify" at bounding box center [509, 382] width 701 height 20
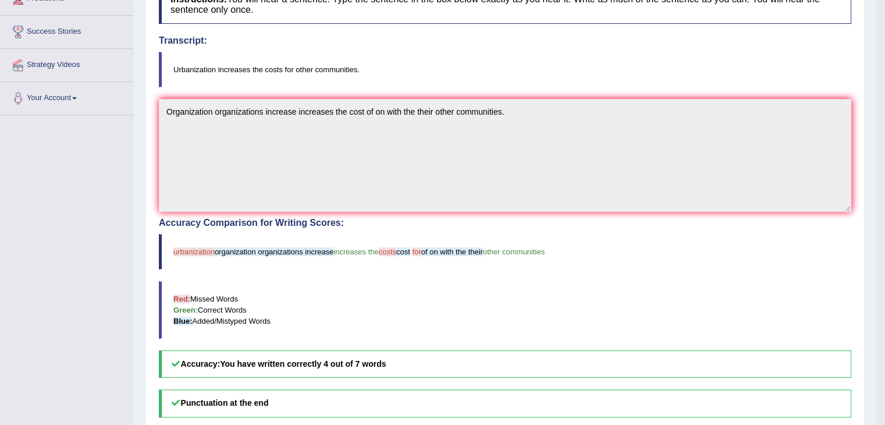
scroll to position [177, 0]
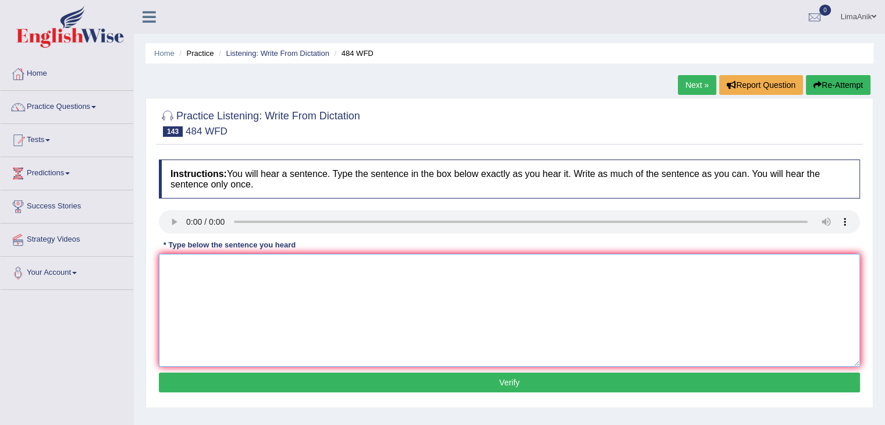
click at [197, 298] on textarea at bounding box center [509, 310] width 701 height 113
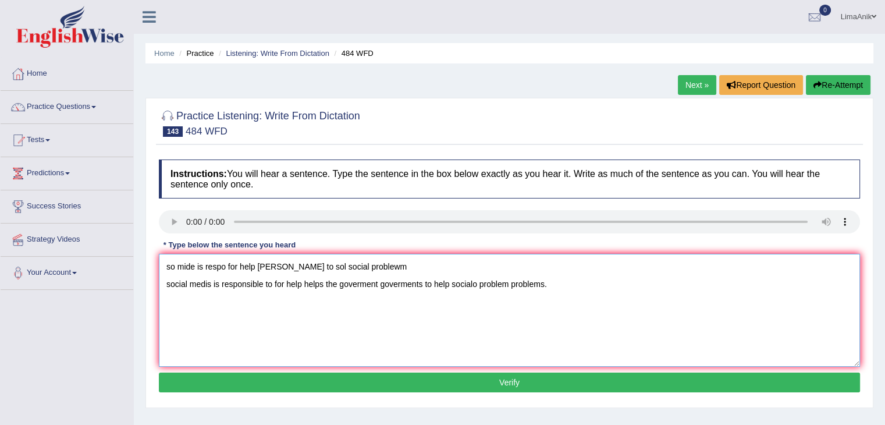
click at [371, 268] on textarea "so mide is respo for help gover to sol social problewm social medis is responsi…" at bounding box center [509, 310] width 701 height 113
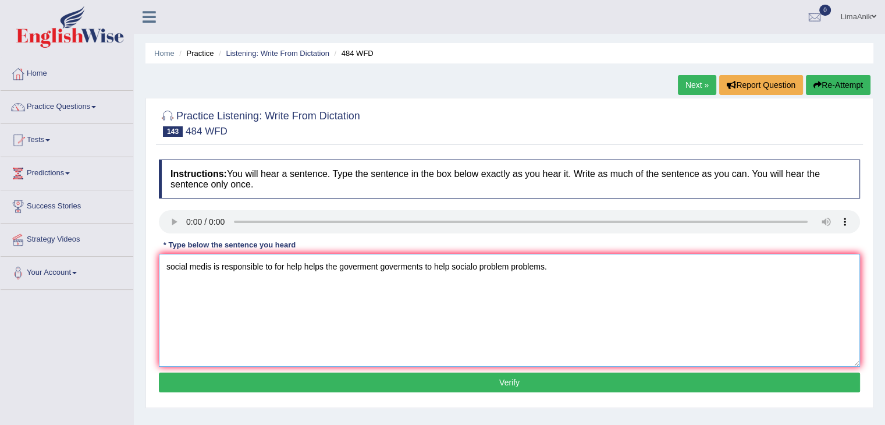
click at [212, 288] on textarea "social medis is responsible to for help helps the goverment goverments to help …" at bounding box center [509, 310] width 701 height 113
click at [458, 289] on textarea "Social media is responsible to for help helps the government goverments to help…" at bounding box center [509, 310] width 701 height 113
click at [262, 289] on textarea "Social media is responsible to for help helps the government goverments to help…" at bounding box center [509, 310] width 701 height 113
click at [267, 283] on textarea "Social media is responsible to for help helps the government goverments to help…" at bounding box center [509, 310] width 701 height 113
click at [336, 285] on textarea "Social media is responsible on to for help helps the government goverments to h…" at bounding box center [509, 310] width 701 height 113
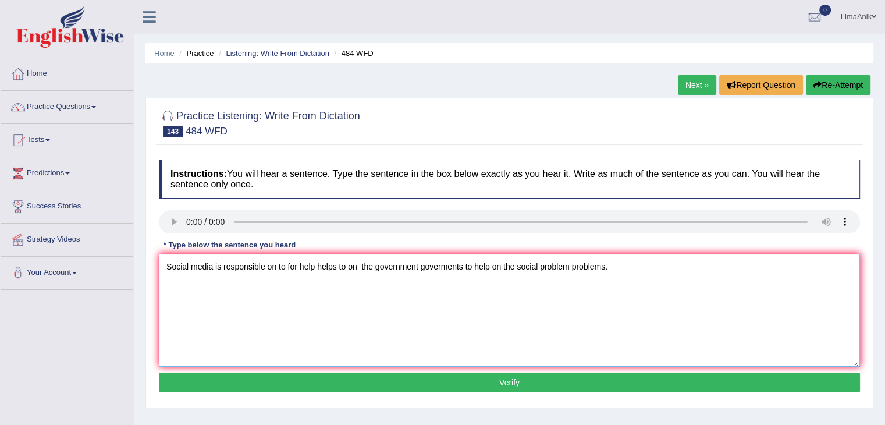
click at [360, 286] on textarea "Social media is responsible on to for help helps to on the government goverment…" at bounding box center [509, 310] width 701 height 113
type textarea "Social media is responsible on to for help helps to on the government goverment…"
click at [450, 380] on button "Verify" at bounding box center [509, 382] width 701 height 20
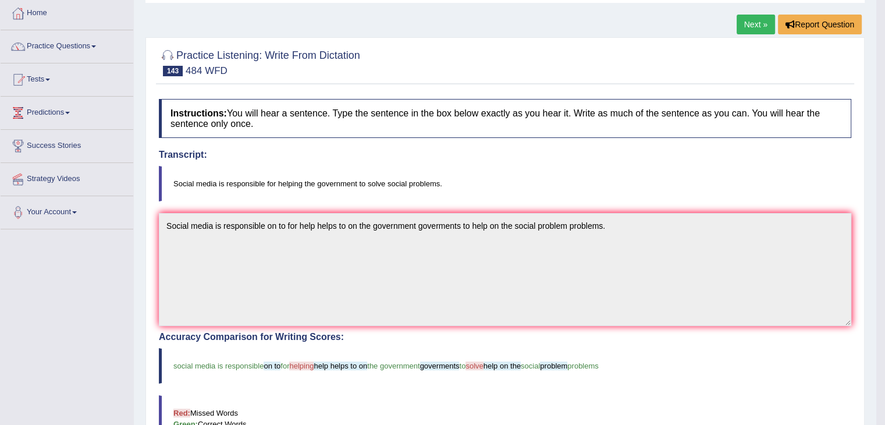
scroll to position [162, 0]
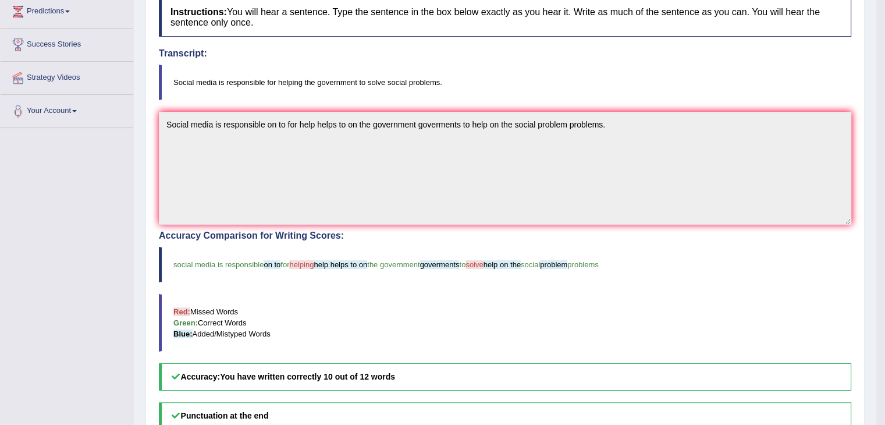
drag, startPoint x: 877, startPoint y: 236, endPoint x: 340, endPoint y: -23, distance: 596.4
click at [340, 0] on html "Toggle navigation Home Practice Questions Speaking Practice Read Aloud Repeat S…" at bounding box center [442, 50] width 885 height 425
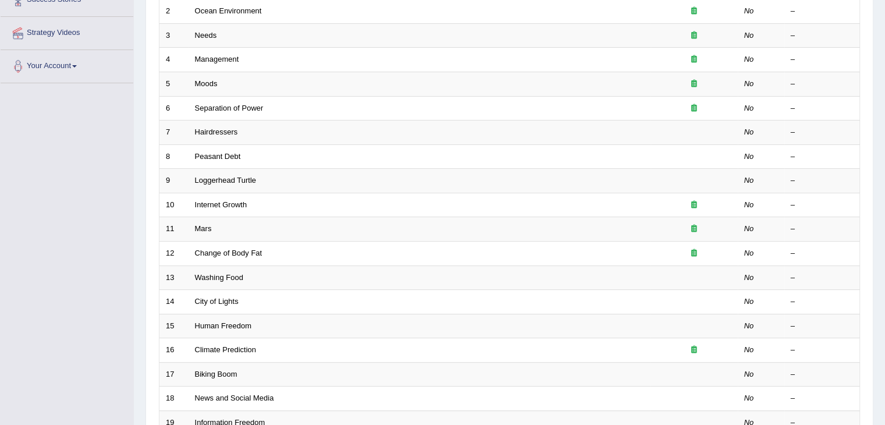
scroll to position [342, 0]
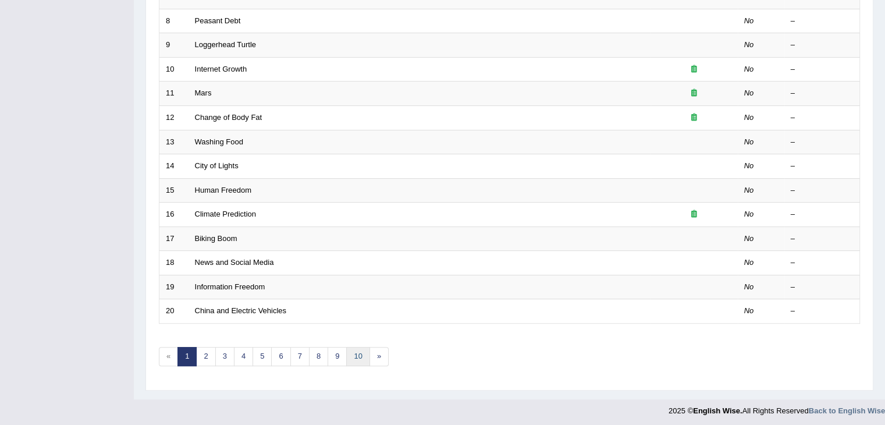
click at [353, 354] on link "10" at bounding box center [357, 356] width 23 height 19
